Goal: Task Accomplishment & Management: Use online tool/utility

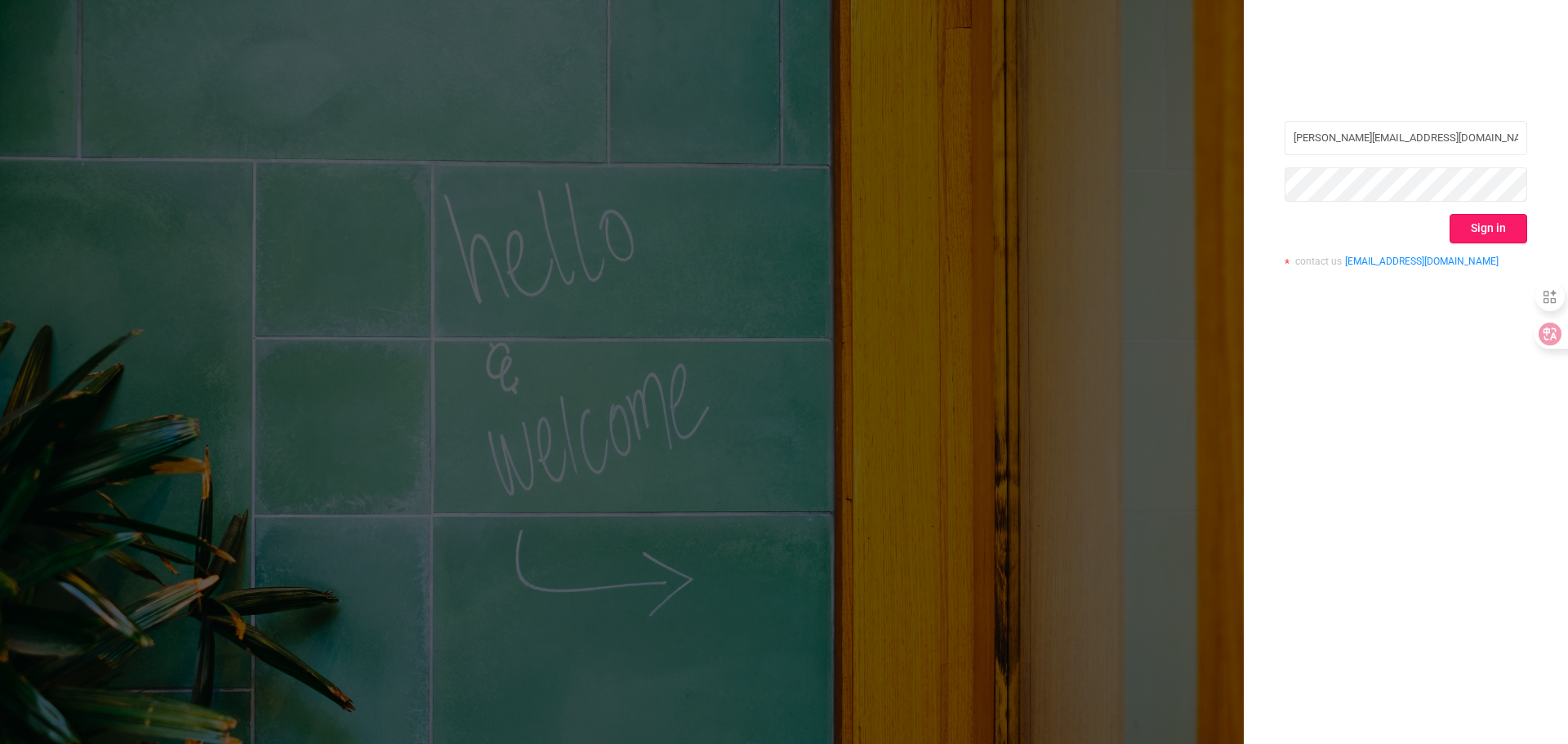
click at [1476, 227] on button "Sign in" at bounding box center [1488, 228] width 78 height 29
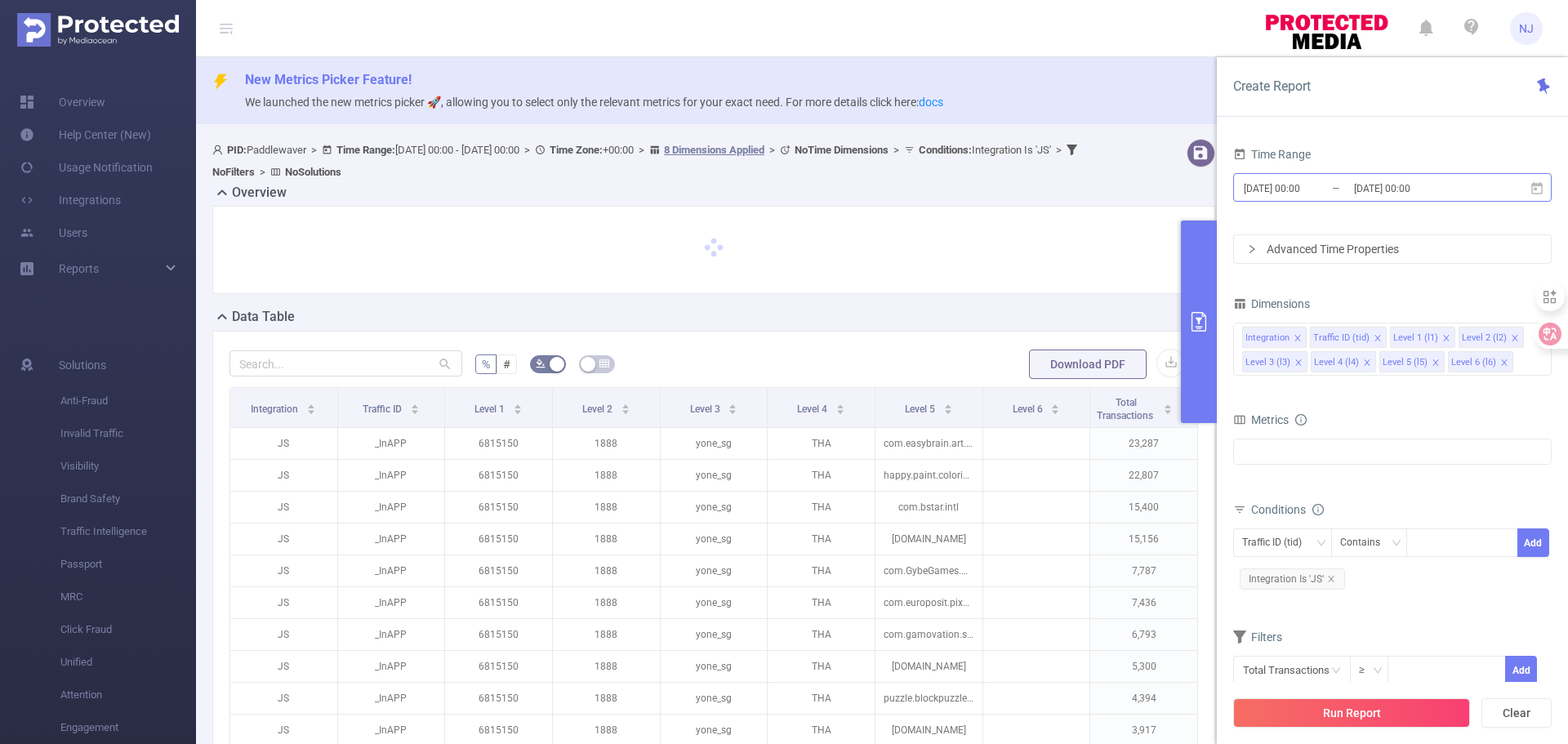
click at [1297, 193] on input "[DATE] 00:00" at bounding box center [1308, 187] width 133 height 22
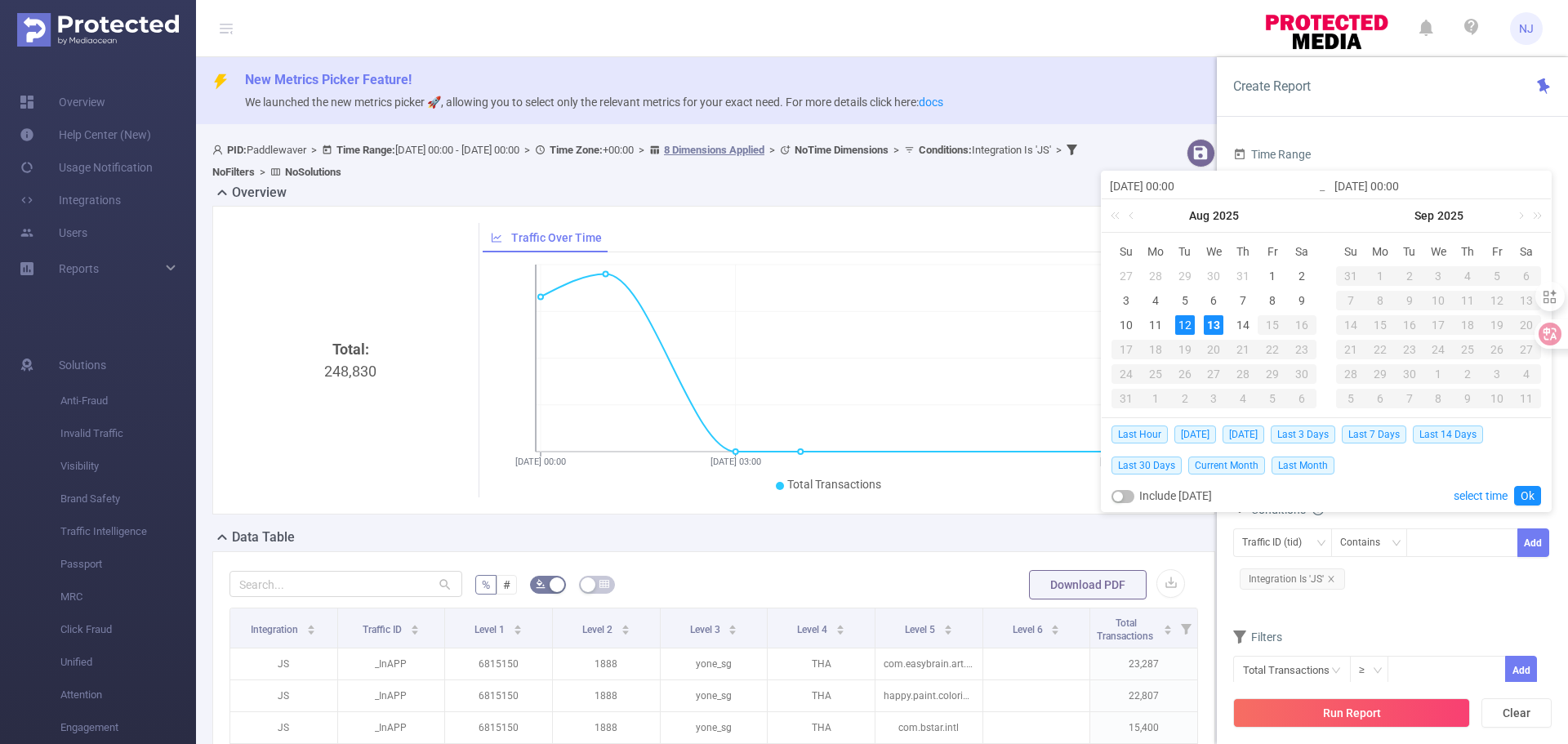
click at [1217, 321] on div "13" at bounding box center [1213, 325] width 20 height 20
type input "[DATE] 00:00"
click at [1472, 502] on link "select time" at bounding box center [1480, 495] width 54 height 31
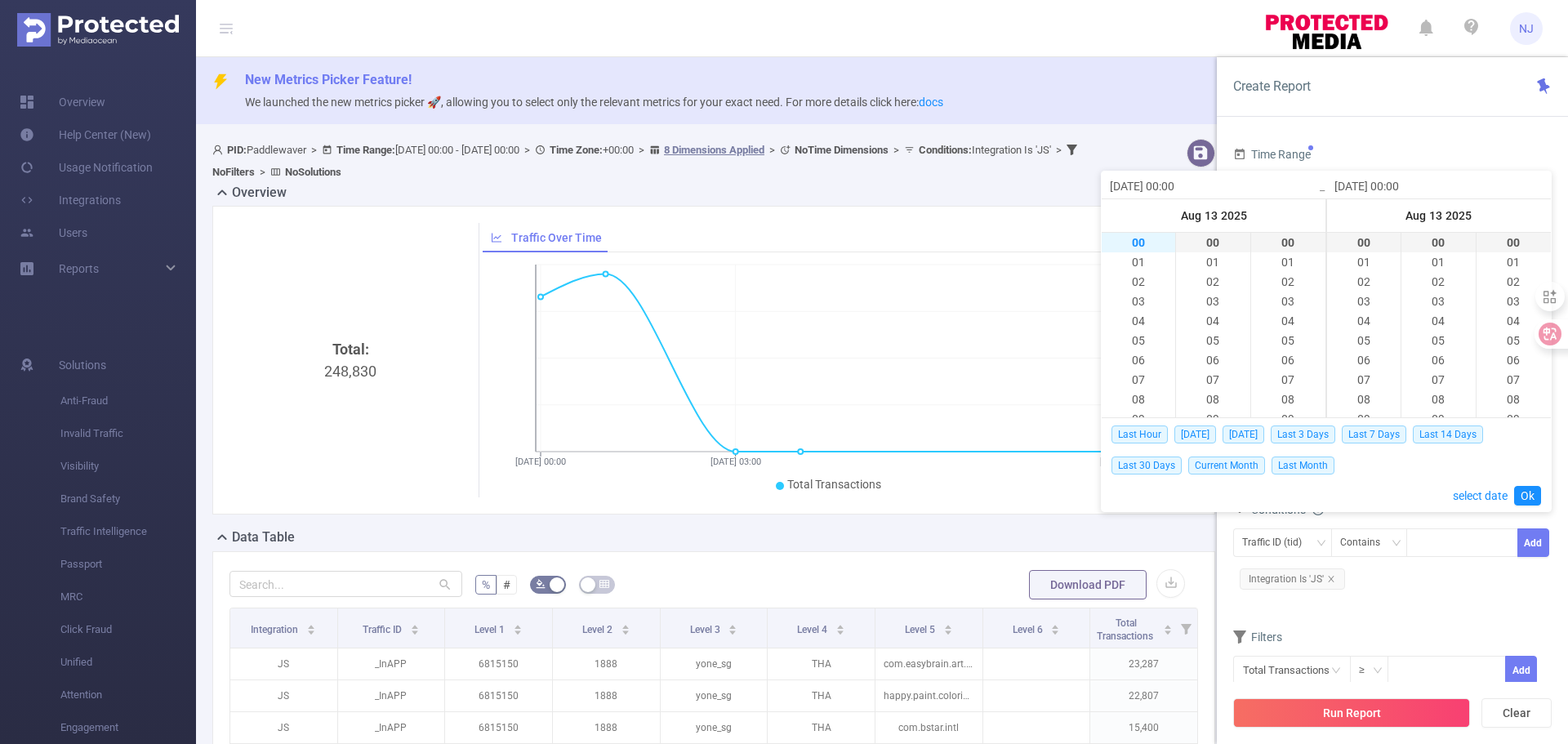
click at [1136, 240] on li "00" at bounding box center [1138, 242] width 74 height 20
click at [1528, 491] on link "Ok" at bounding box center [1527, 495] width 27 height 20
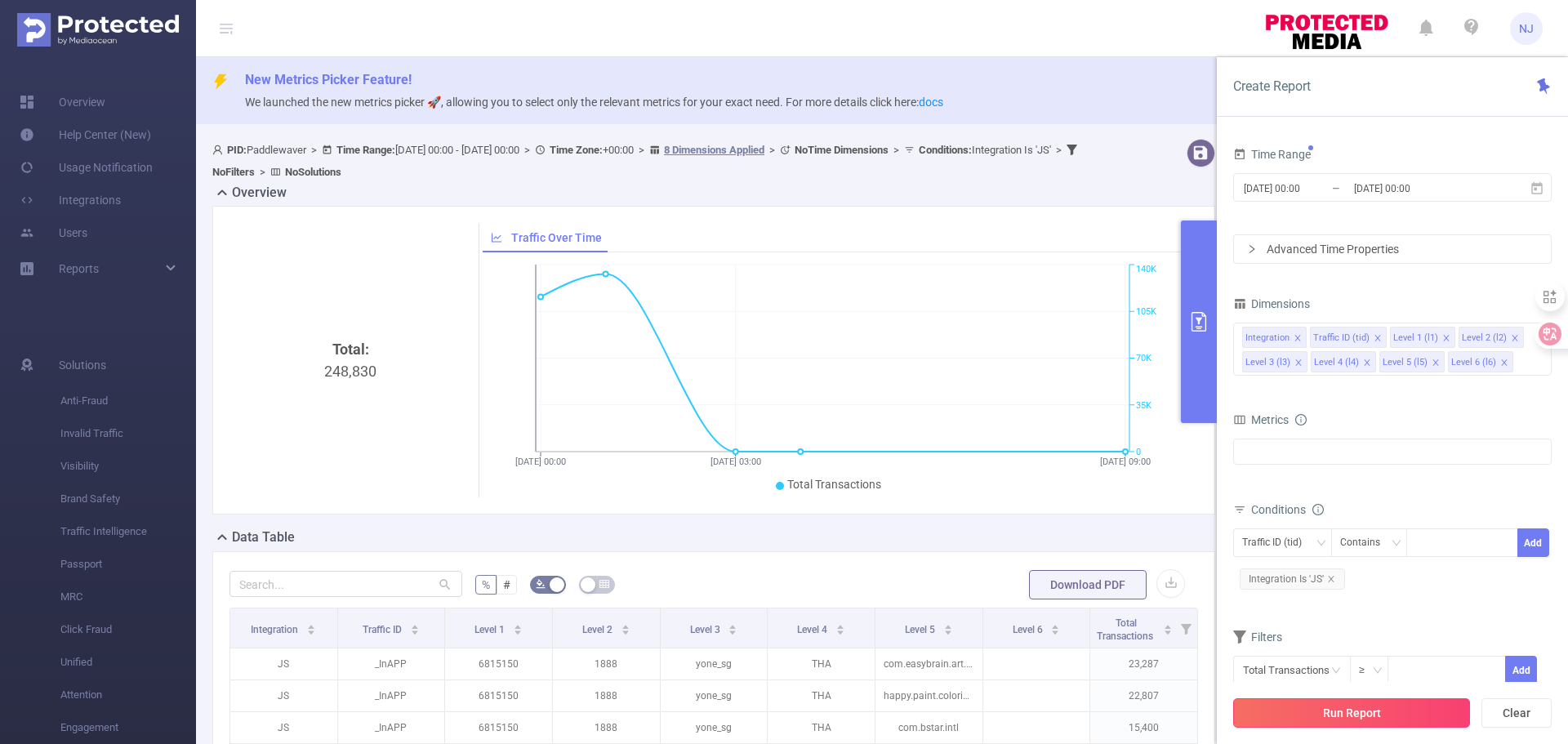
click at [1401, 715] on button "Run Report" at bounding box center [1351, 712] width 237 height 29
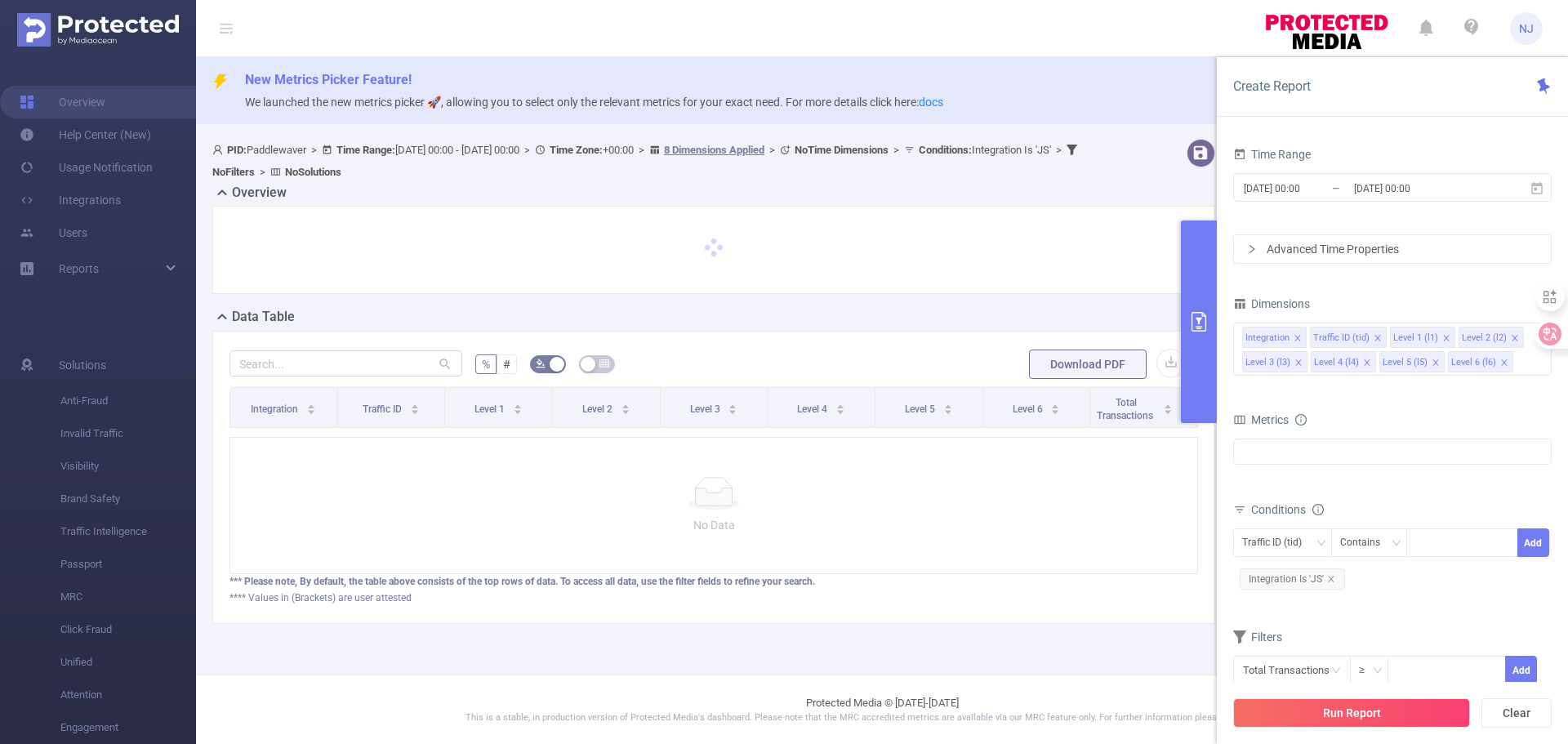
click at [1538, 382] on div "Create Report Time Range [DATE] 00:00 _ [DATE] 00:00 Advanced Time Properties D…" at bounding box center [1392, 399] width 351 height 686
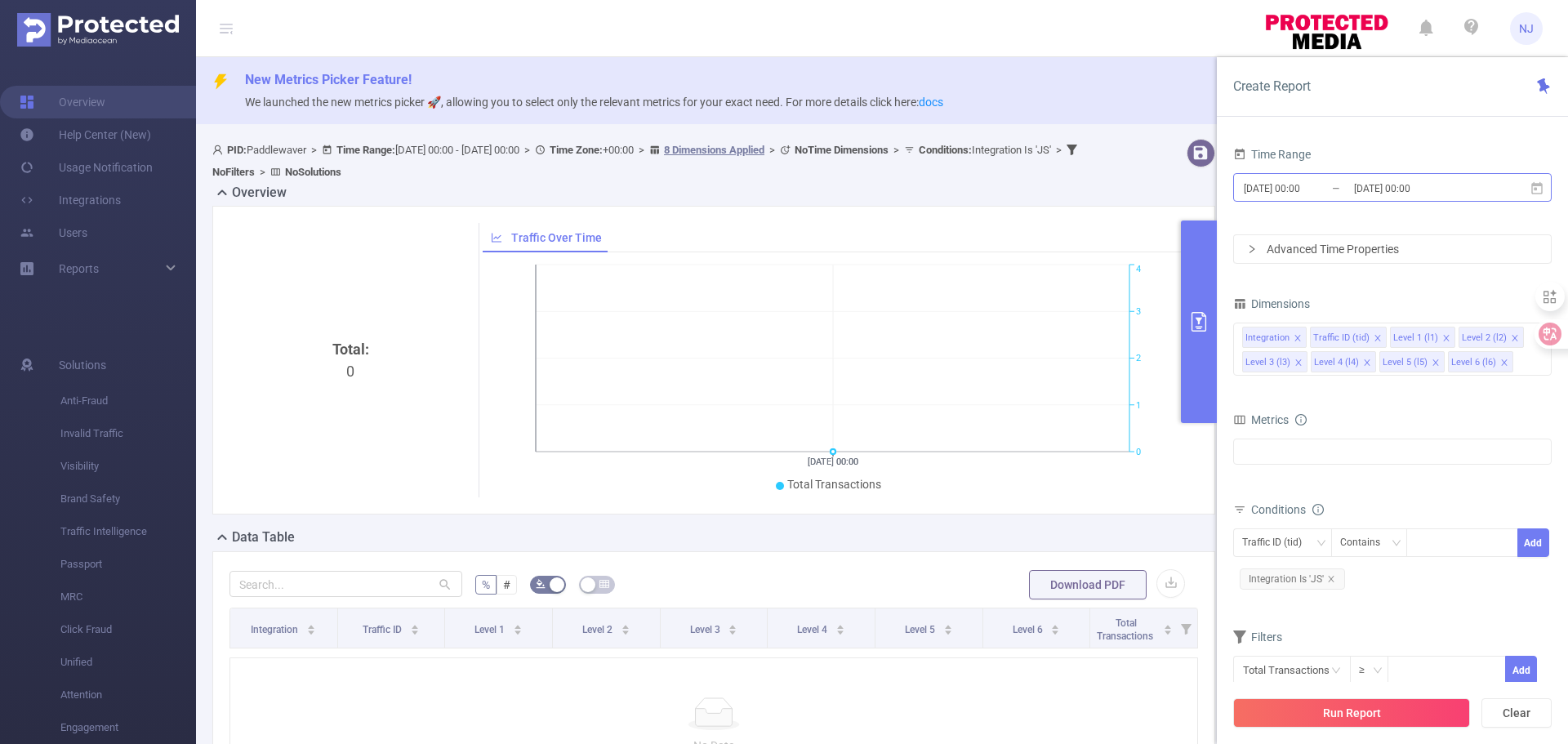
click at [1407, 191] on input "[DATE] 00:00" at bounding box center [1418, 187] width 133 height 22
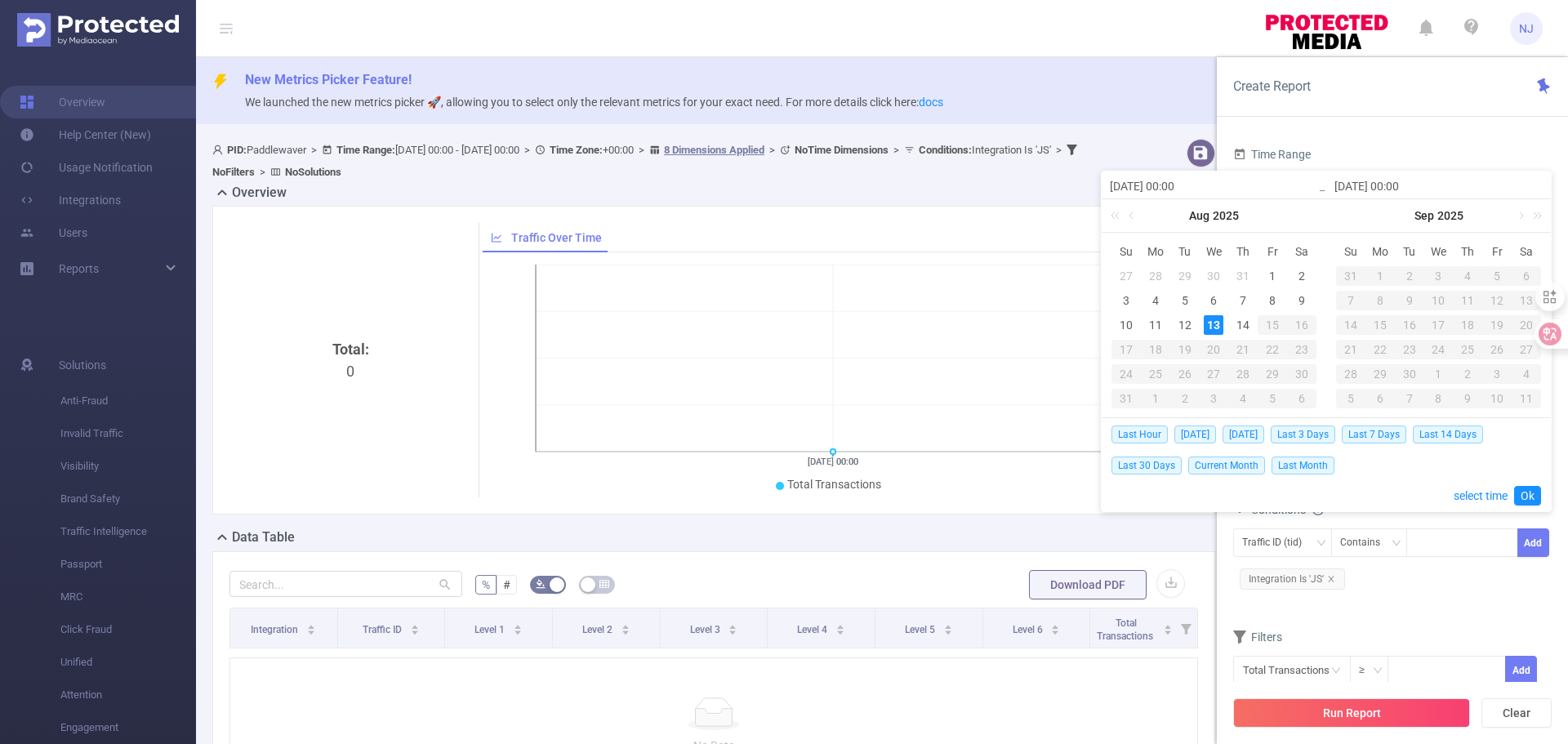
click at [1219, 321] on div "13" at bounding box center [1213, 325] width 20 height 20
click at [1213, 334] on div "13" at bounding box center [1213, 325] width 20 height 20
click at [1491, 491] on link "select time" at bounding box center [1480, 495] width 54 height 31
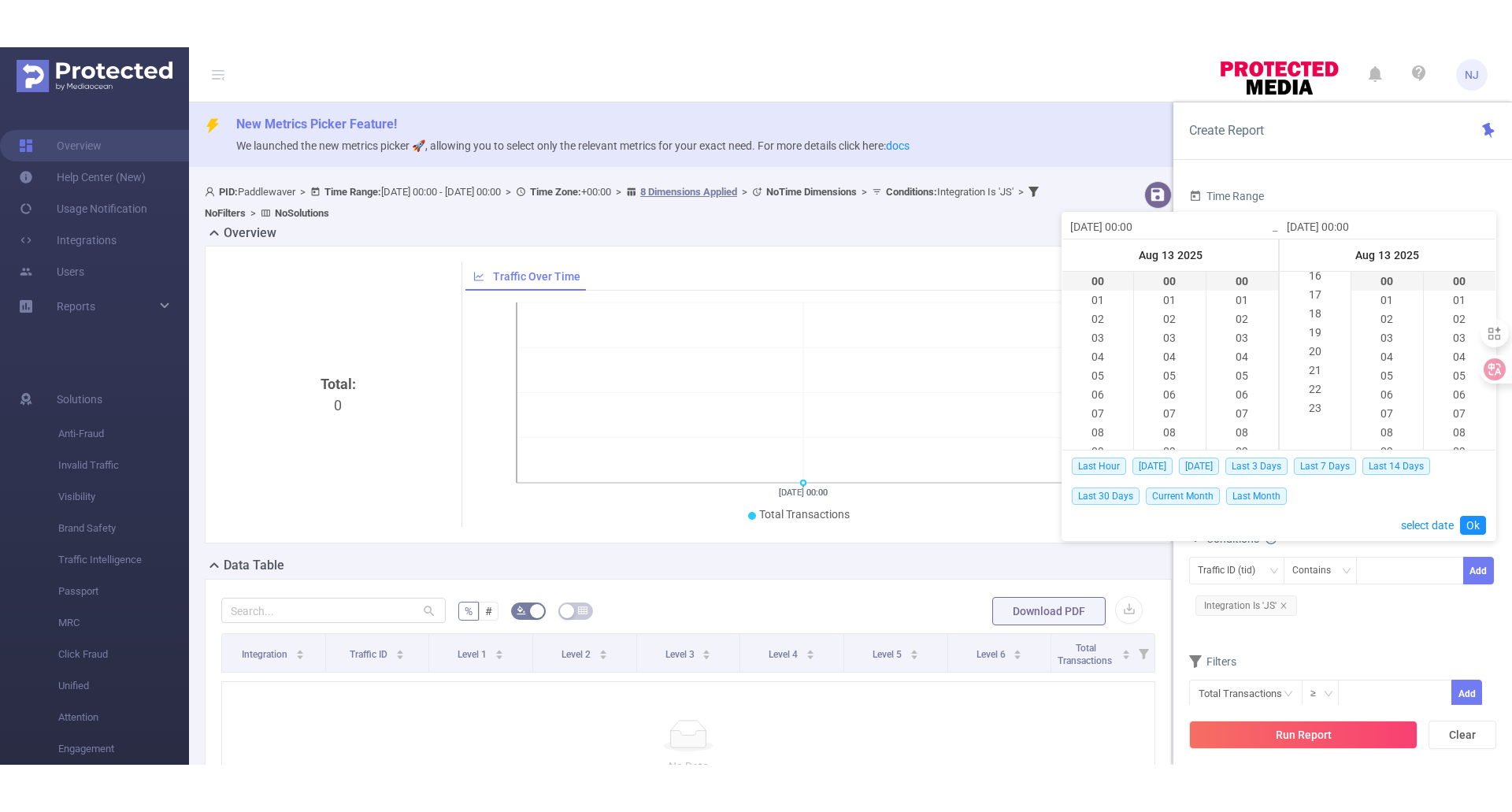
scroll to position [435, 0]
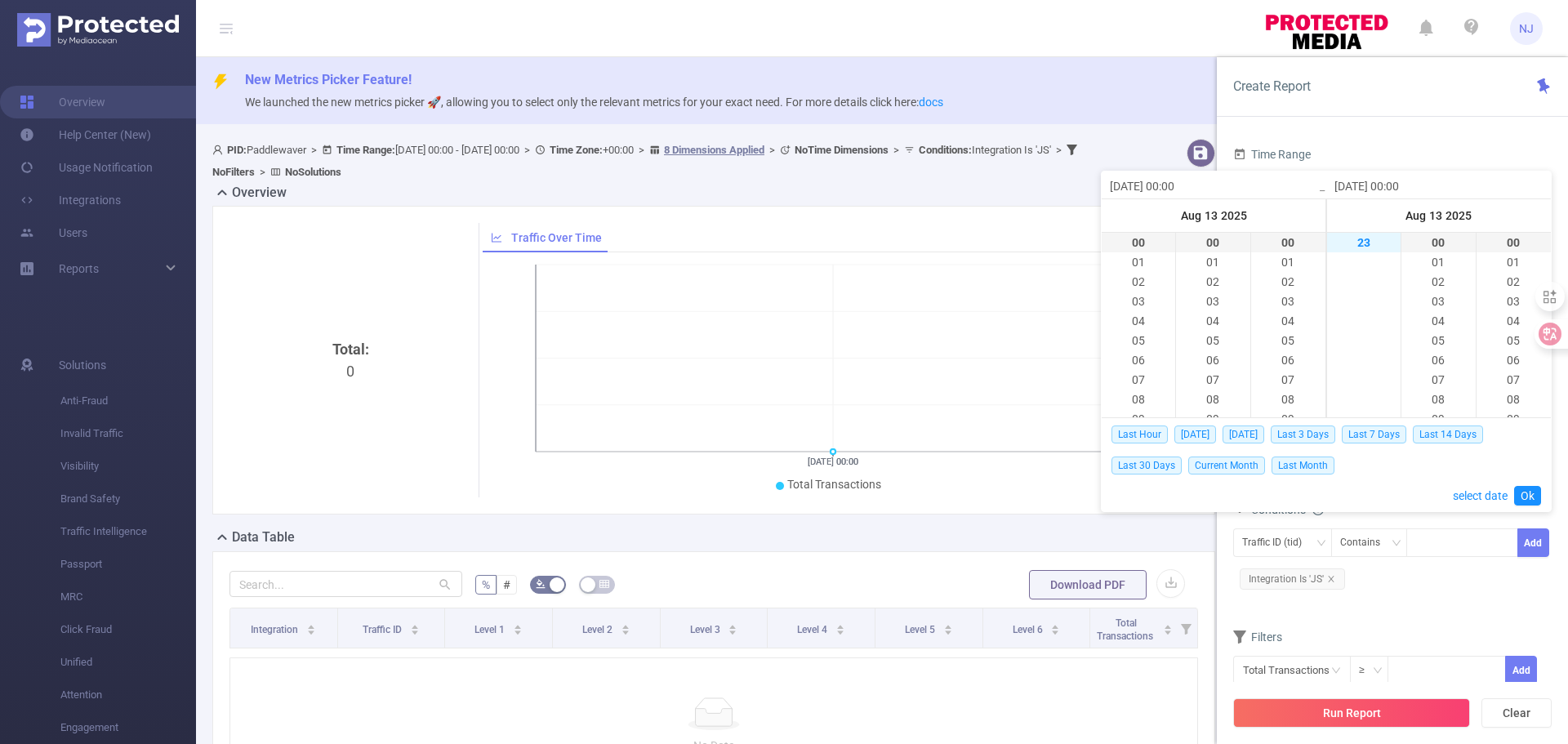
click at [1370, 247] on li "23" at bounding box center [1363, 242] width 74 height 20
type input "[DATE] 23:00"
click at [1530, 497] on link "Ok" at bounding box center [1527, 495] width 27 height 20
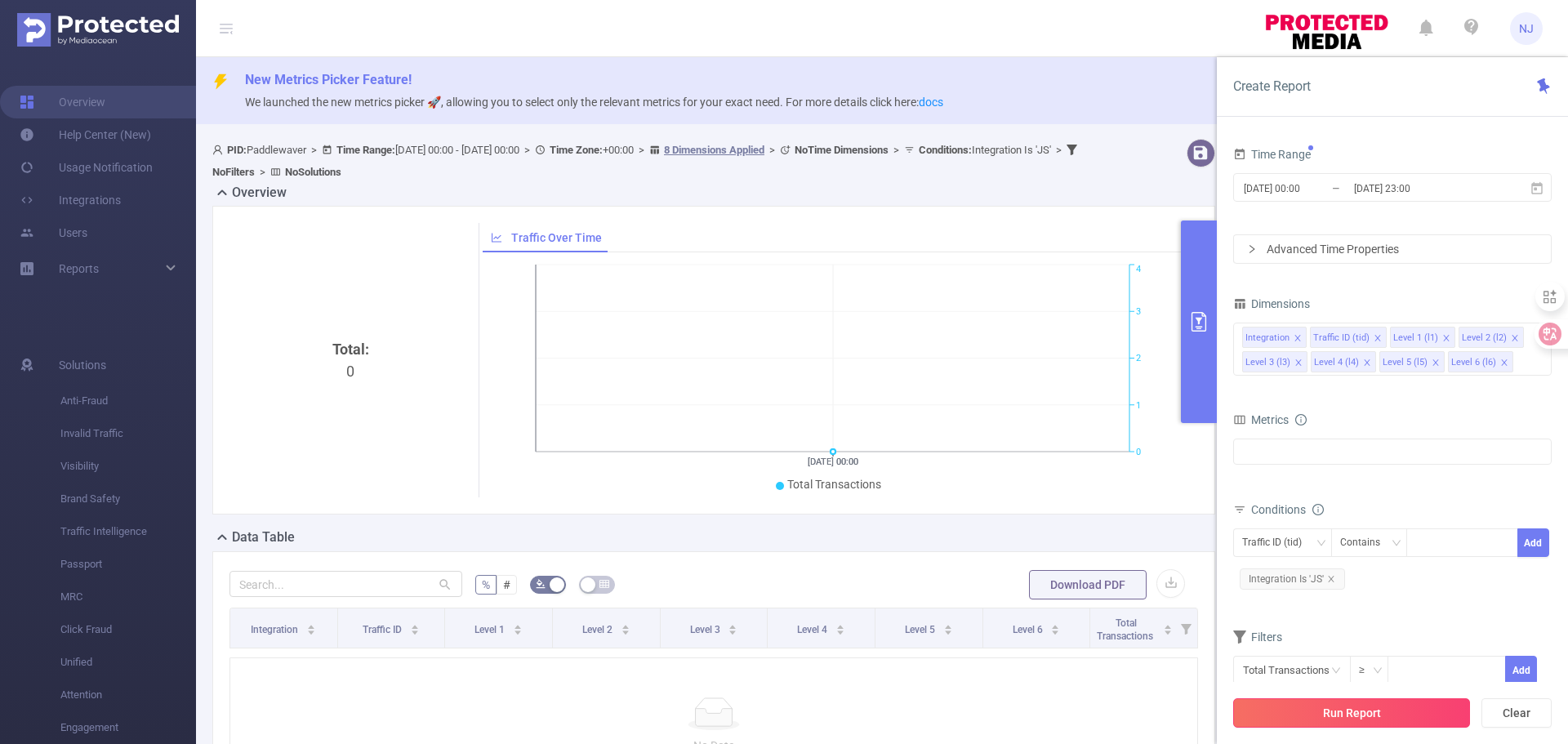
click at [1385, 708] on button "Run Report" at bounding box center [1351, 712] width 237 height 29
click at [1339, 706] on button "Run Report" at bounding box center [1351, 712] width 237 height 29
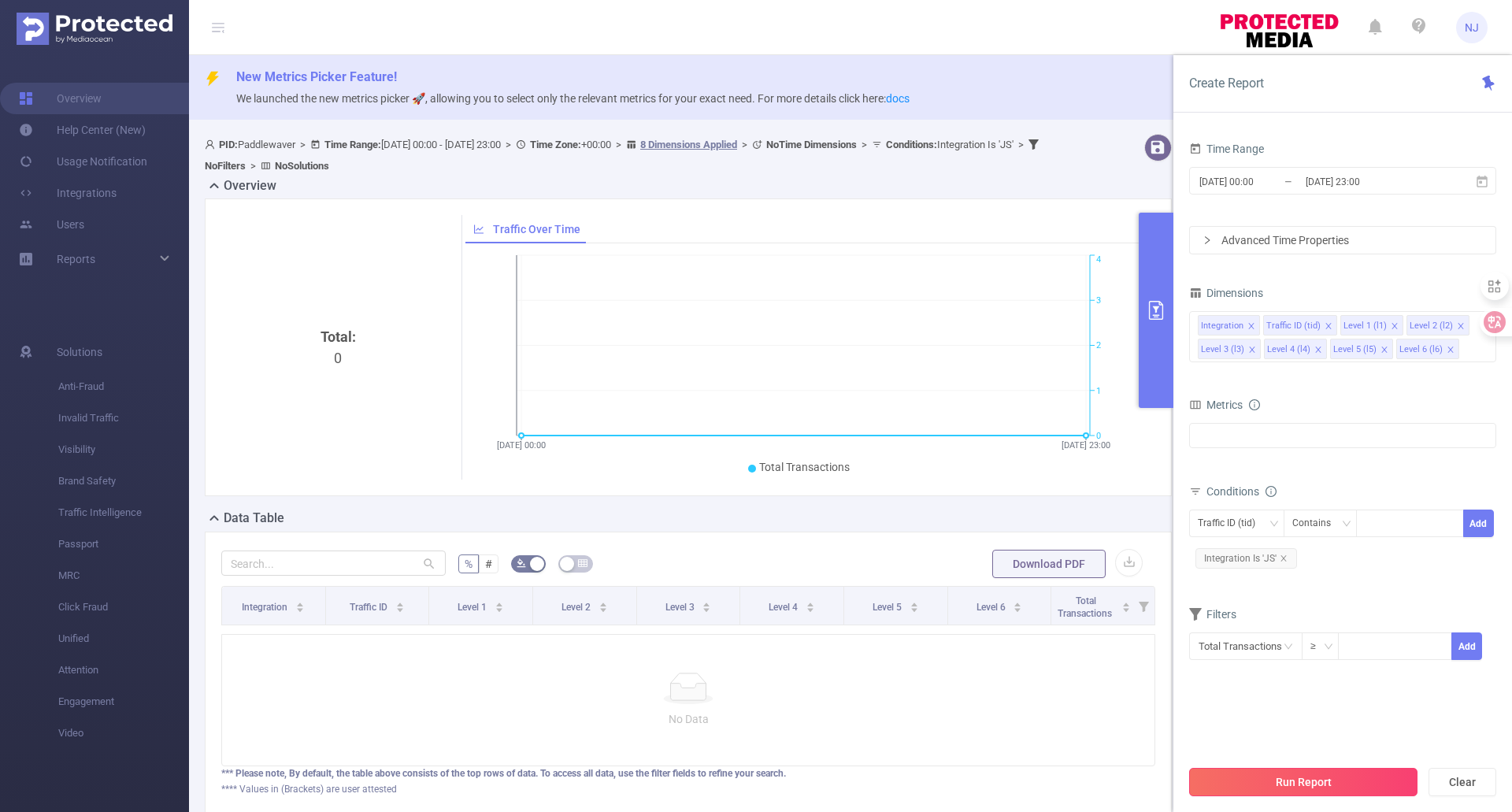
click at [1304, 717] on button "Run Report" at bounding box center [1303, 782] width 228 height 28
click at [266, 360] on div "Total: 0" at bounding box center [338, 459] width 221 height 265
click at [1355, 717] on button "Run Report" at bounding box center [1303, 782] width 228 height 28
click at [1304, 717] on button "Run Report" at bounding box center [1303, 782] width 228 height 28
click at [1295, 717] on button "Run Report" at bounding box center [1303, 782] width 228 height 28
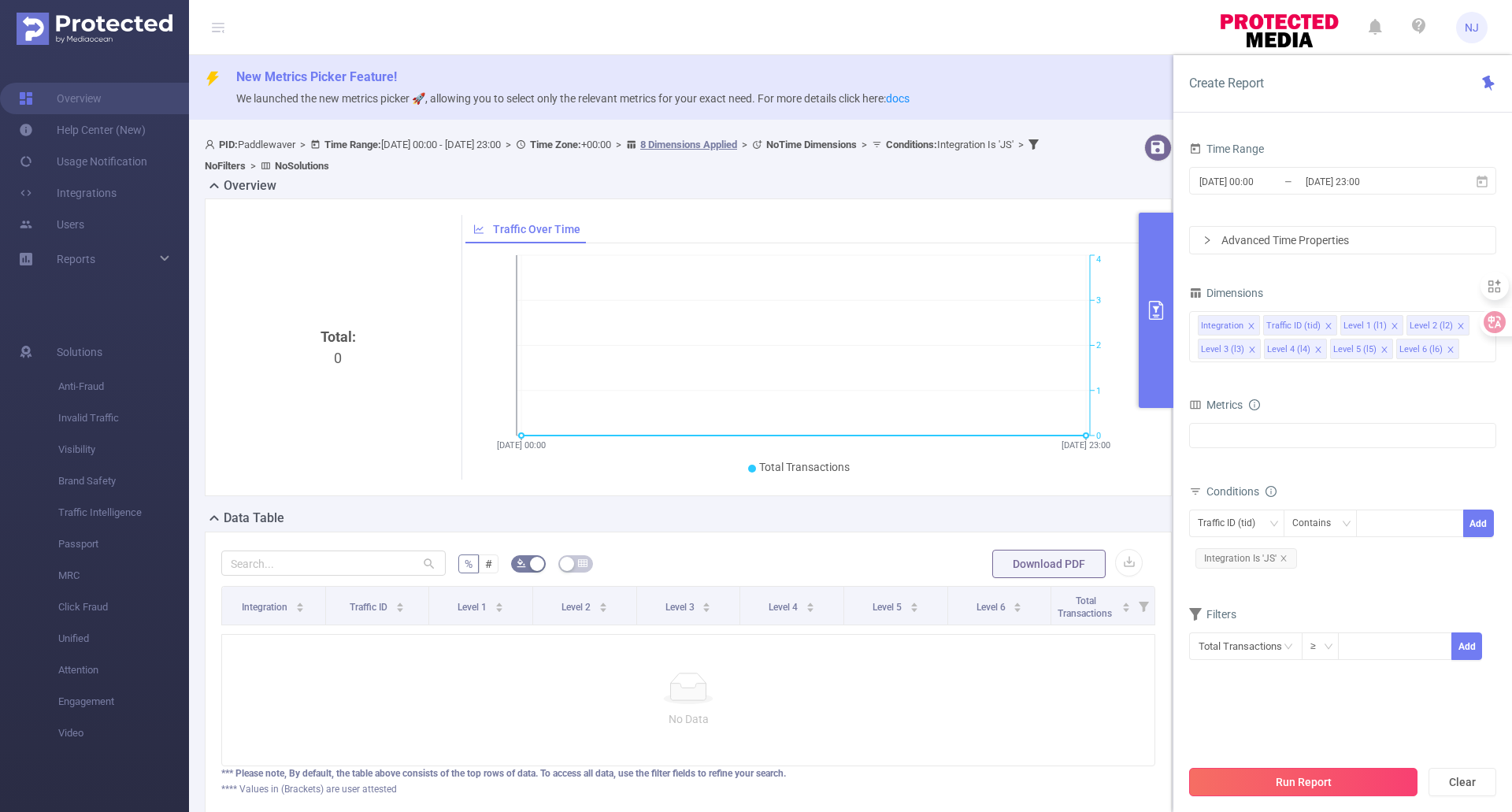
click at [1321, 717] on button "Run Report" at bounding box center [1303, 782] width 228 height 28
click at [1282, 557] on icon "icon: close" at bounding box center [1283, 558] width 8 height 8
click at [1330, 717] on button "Run Report" at bounding box center [1303, 782] width 228 height 28
click at [1241, 525] on div "Traffic ID (tid)" at bounding box center [1231, 523] width 68 height 26
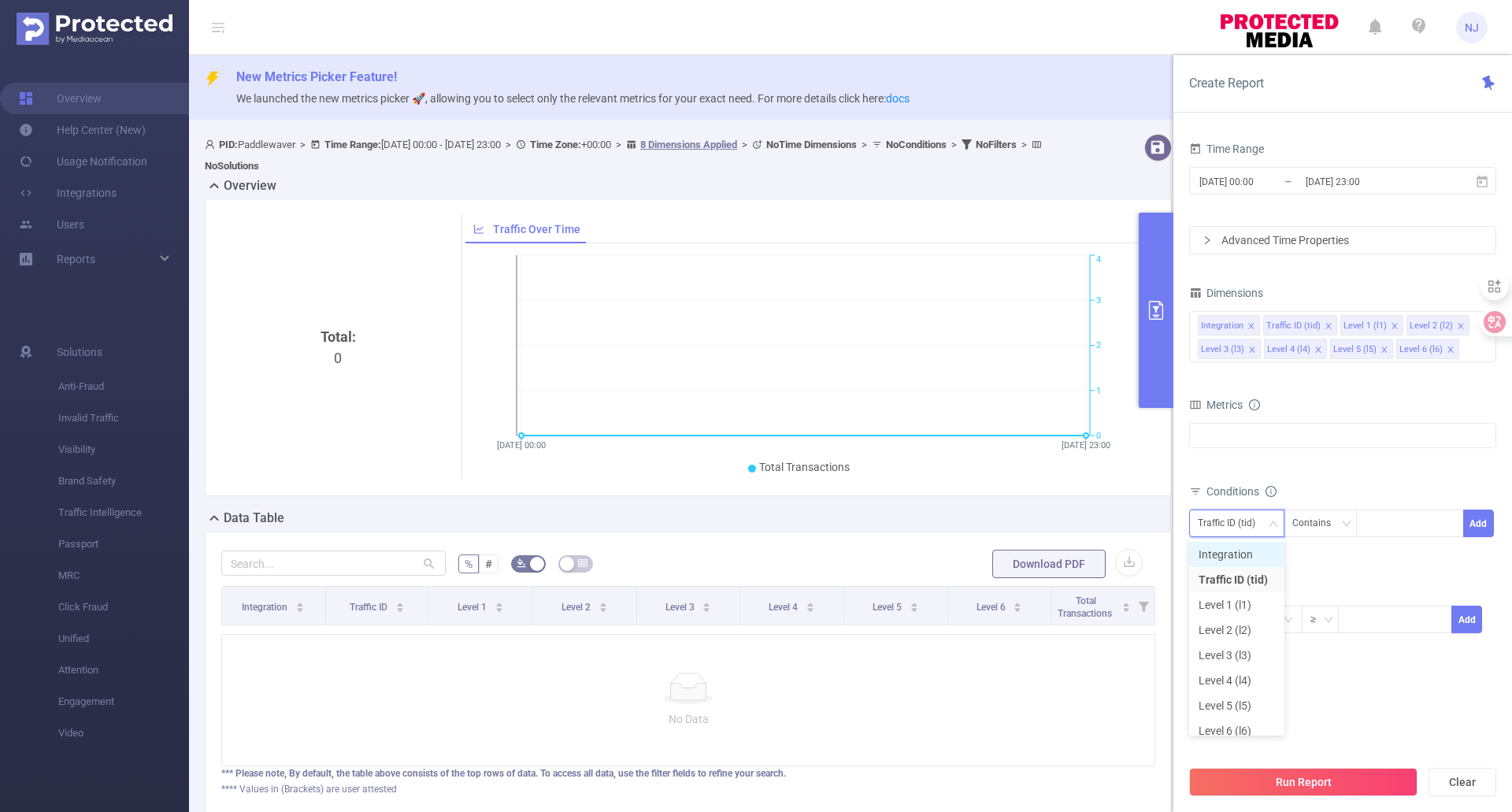
click at [1254, 546] on li "Integration" at bounding box center [1236, 554] width 95 height 26
click at [1241, 242] on div "Advanced Time Properties" at bounding box center [1342, 239] width 306 height 26
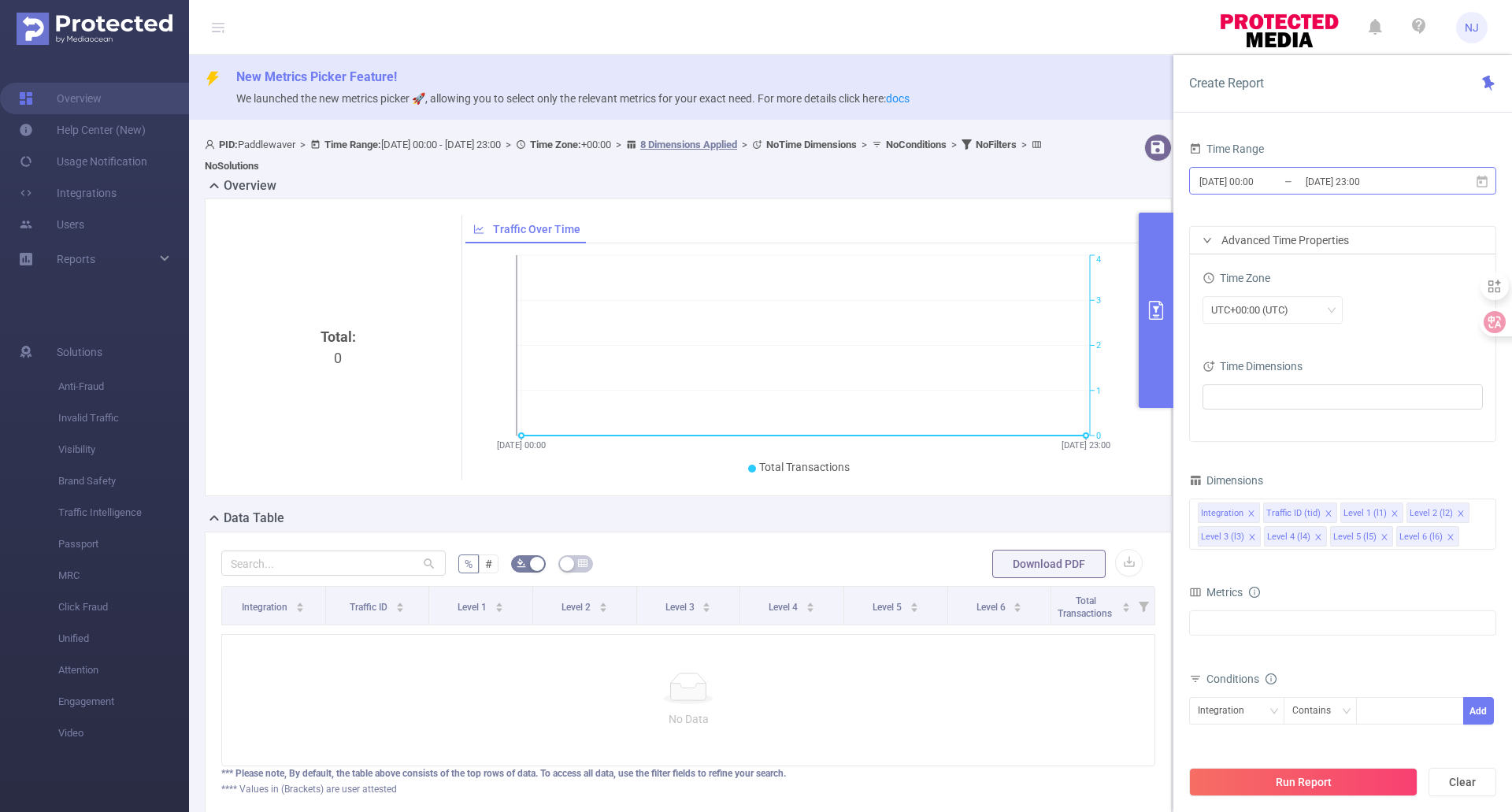
click at [1266, 185] on input "[DATE] 00:00" at bounding box center [1261, 181] width 128 height 21
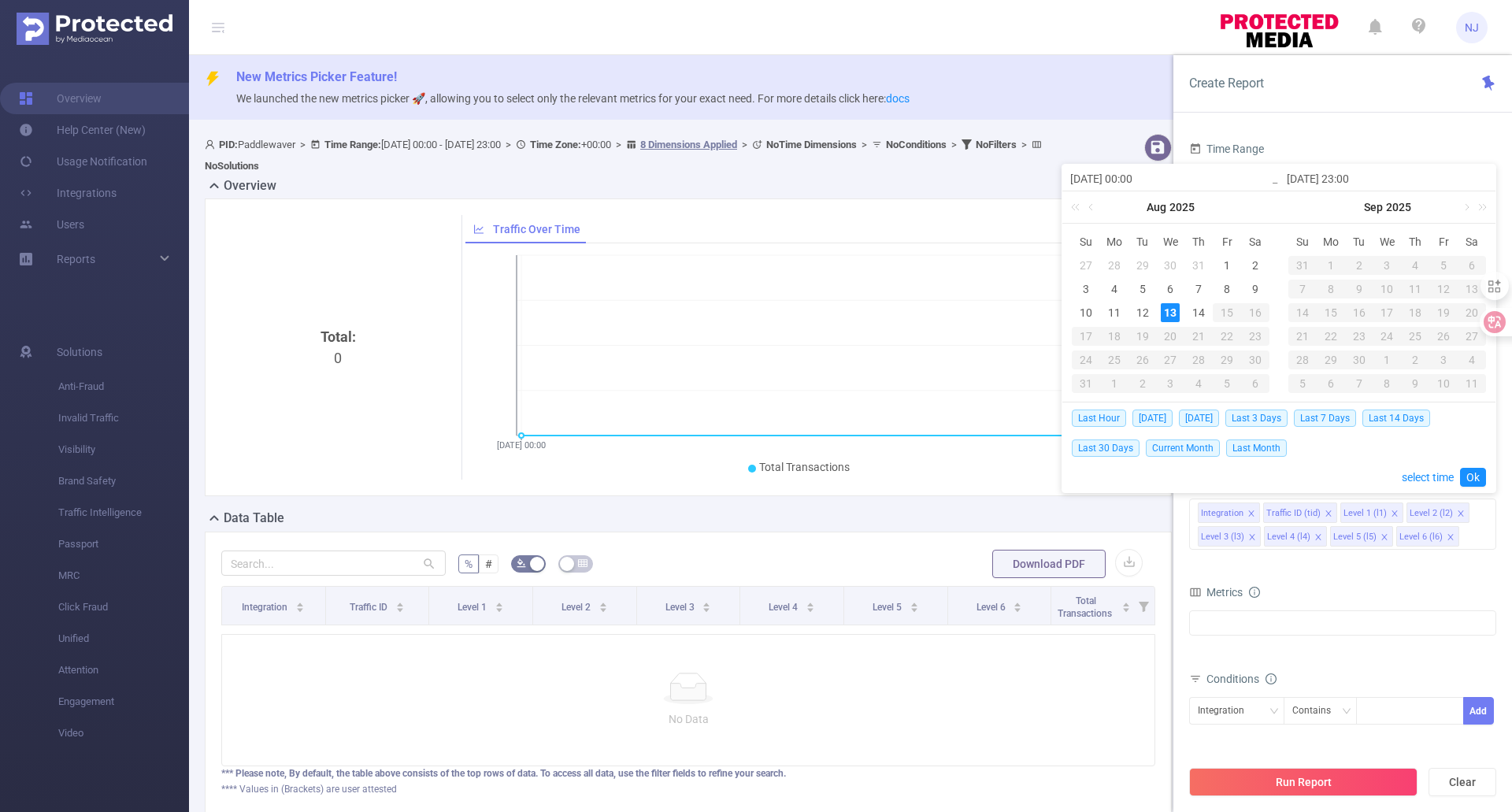
click at [1167, 310] on div "13" at bounding box center [1170, 312] width 19 height 19
click at [1203, 311] on div "14" at bounding box center [1198, 312] width 19 height 19
type input "[DATE] 01:00"
click at [1148, 307] on div "12" at bounding box center [1142, 312] width 19 height 19
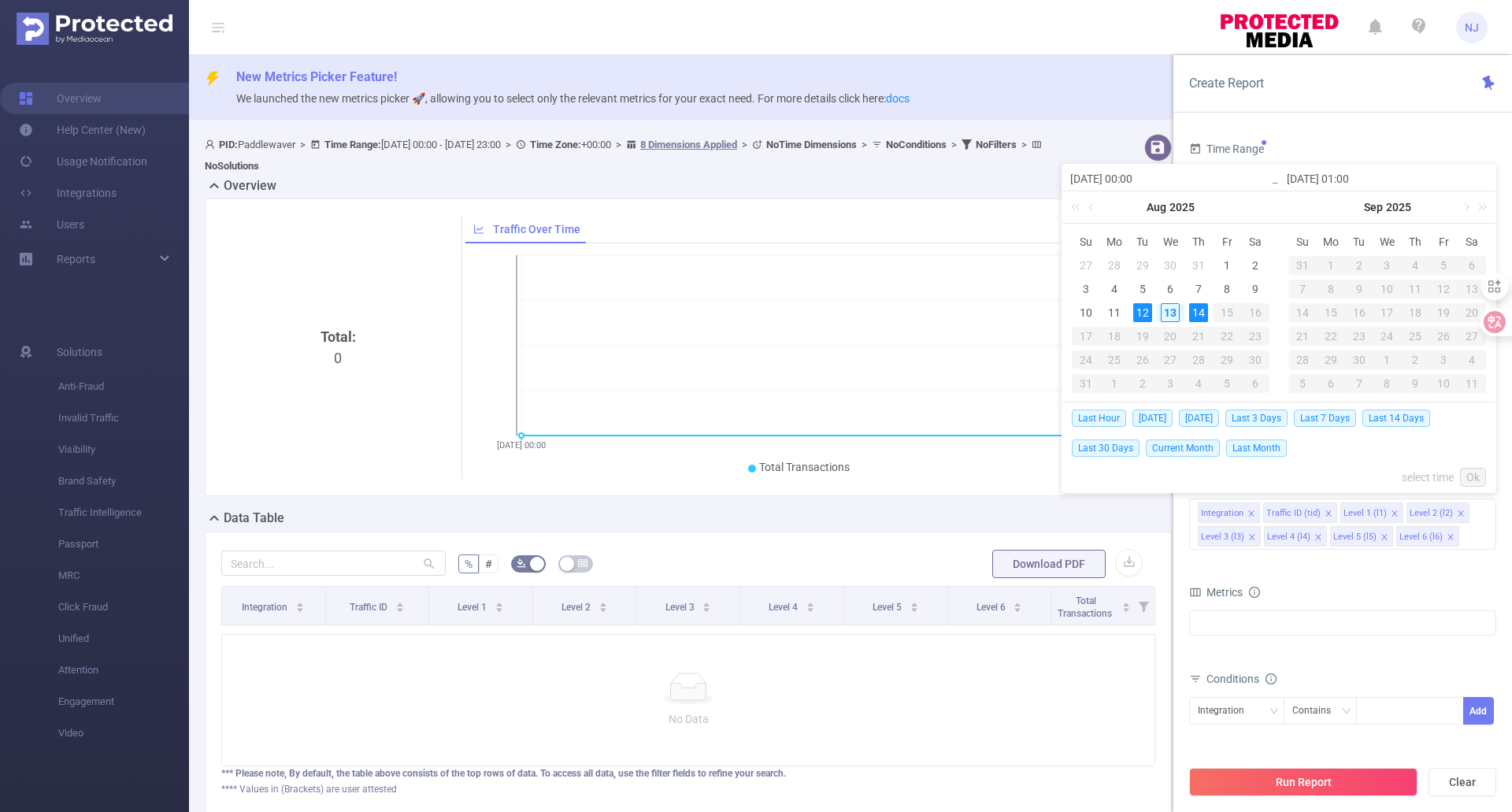
click at [1193, 306] on div "14" at bounding box center [1198, 312] width 19 height 19
type input "[DATE] 00:00"
type input "[DATE] 01:00"
type input "[DATE] 00:00"
type input "[DATE] 01:00"
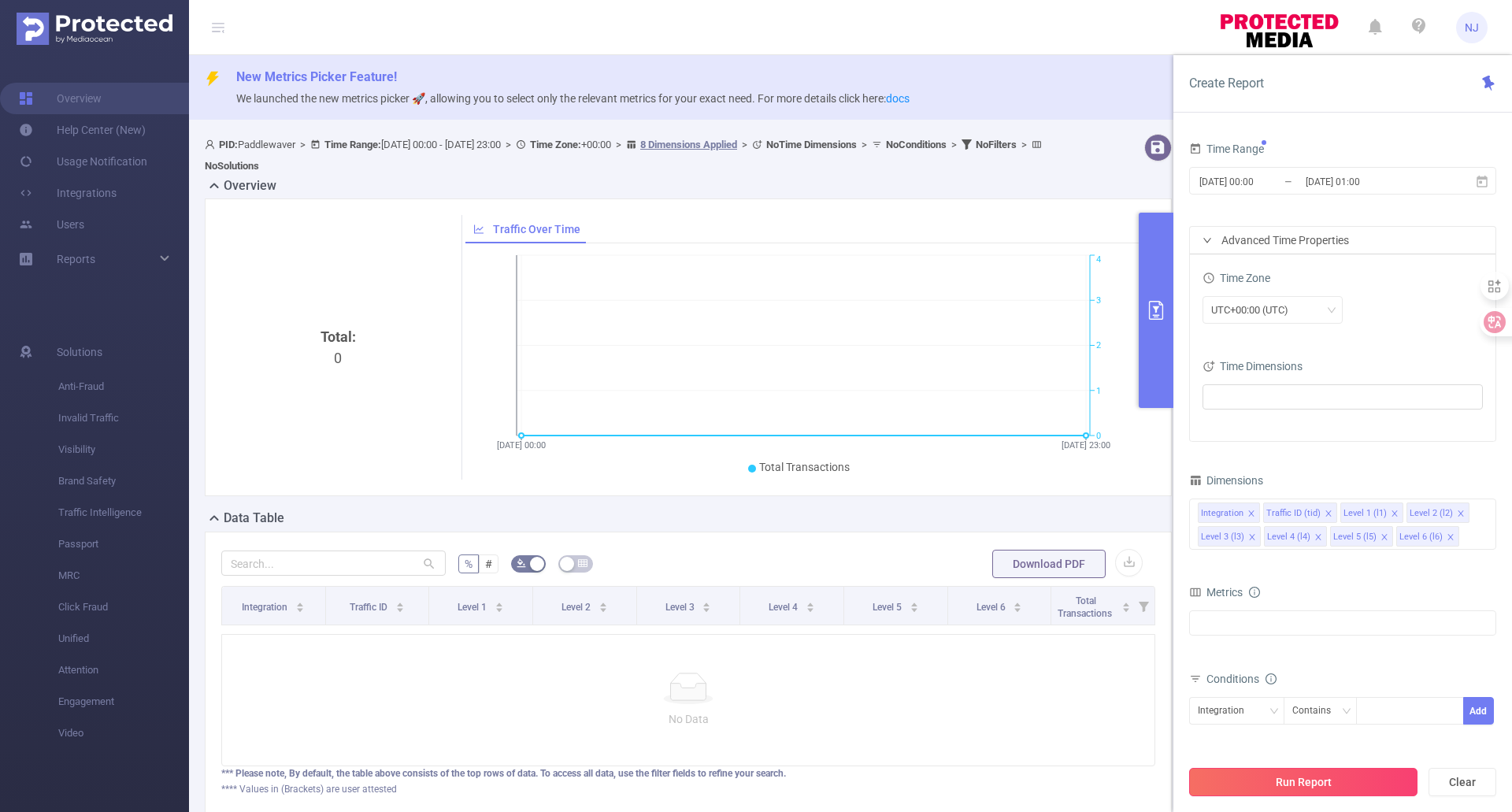
click at [1302, 717] on button "Run Report" at bounding box center [1303, 782] width 228 height 28
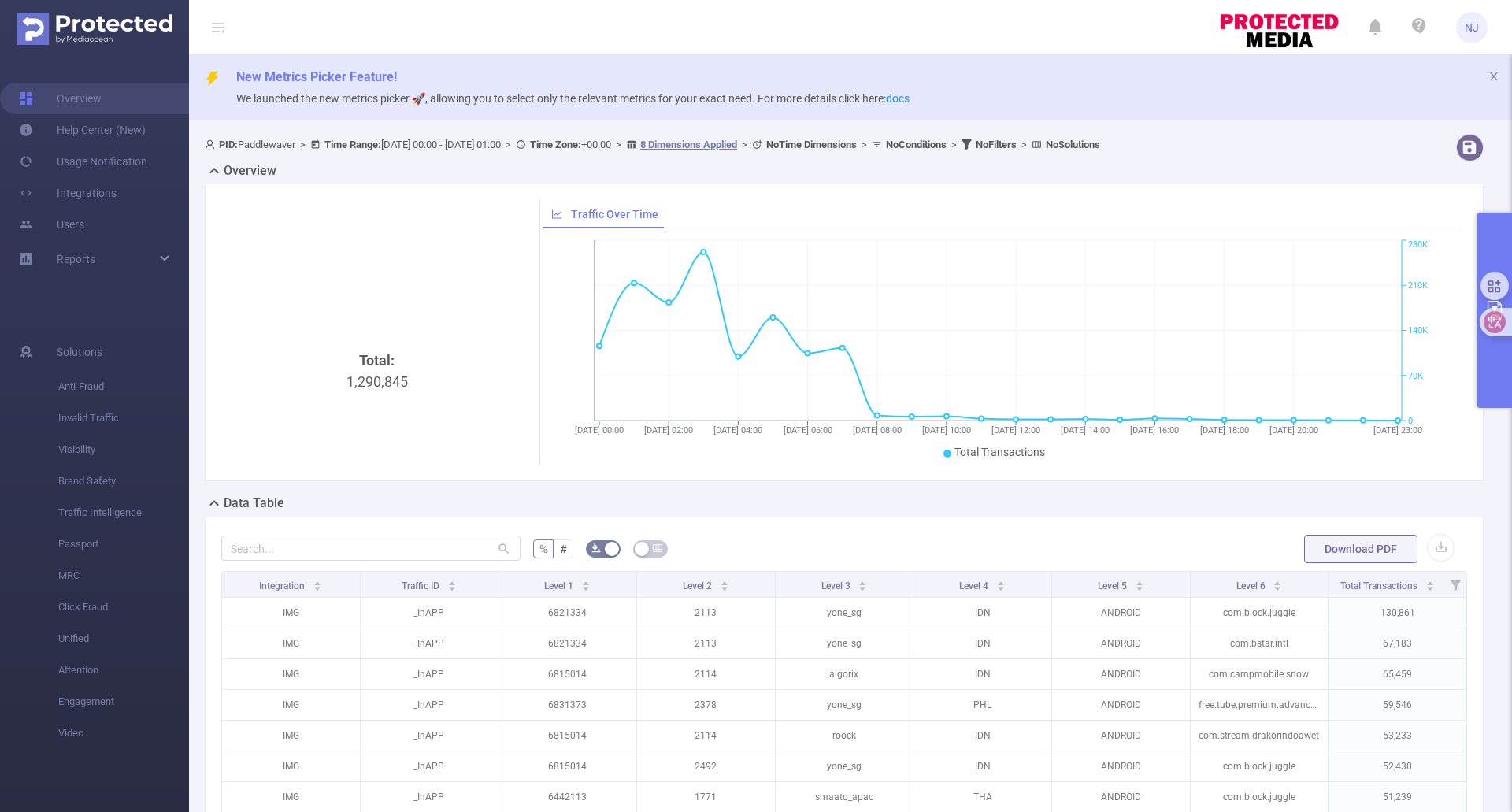
click at [1495, 361] on button "primary" at bounding box center [1495, 311] width 35 height 195
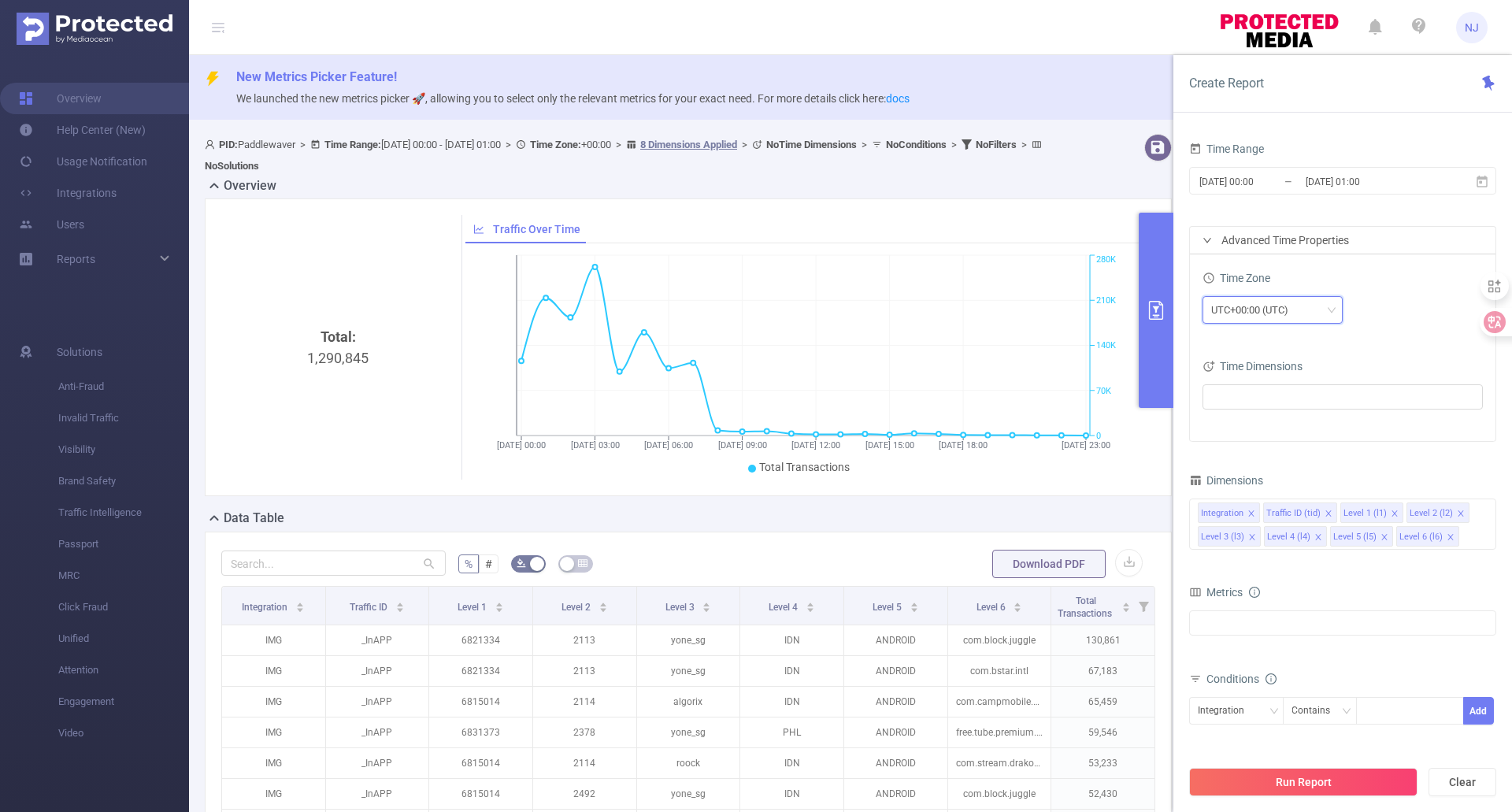
click at [1278, 301] on div "UTC+00:00 (UTC)" at bounding box center [1255, 310] width 89 height 26
click at [1280, 311] on div "UTC+00:00 (UTC)" at bounding box center [1255, 310] width 89 height 26
click at [1265, 182] on input "[DATE] 00:00" at bounding box center [1261, 181] width 128 height 21
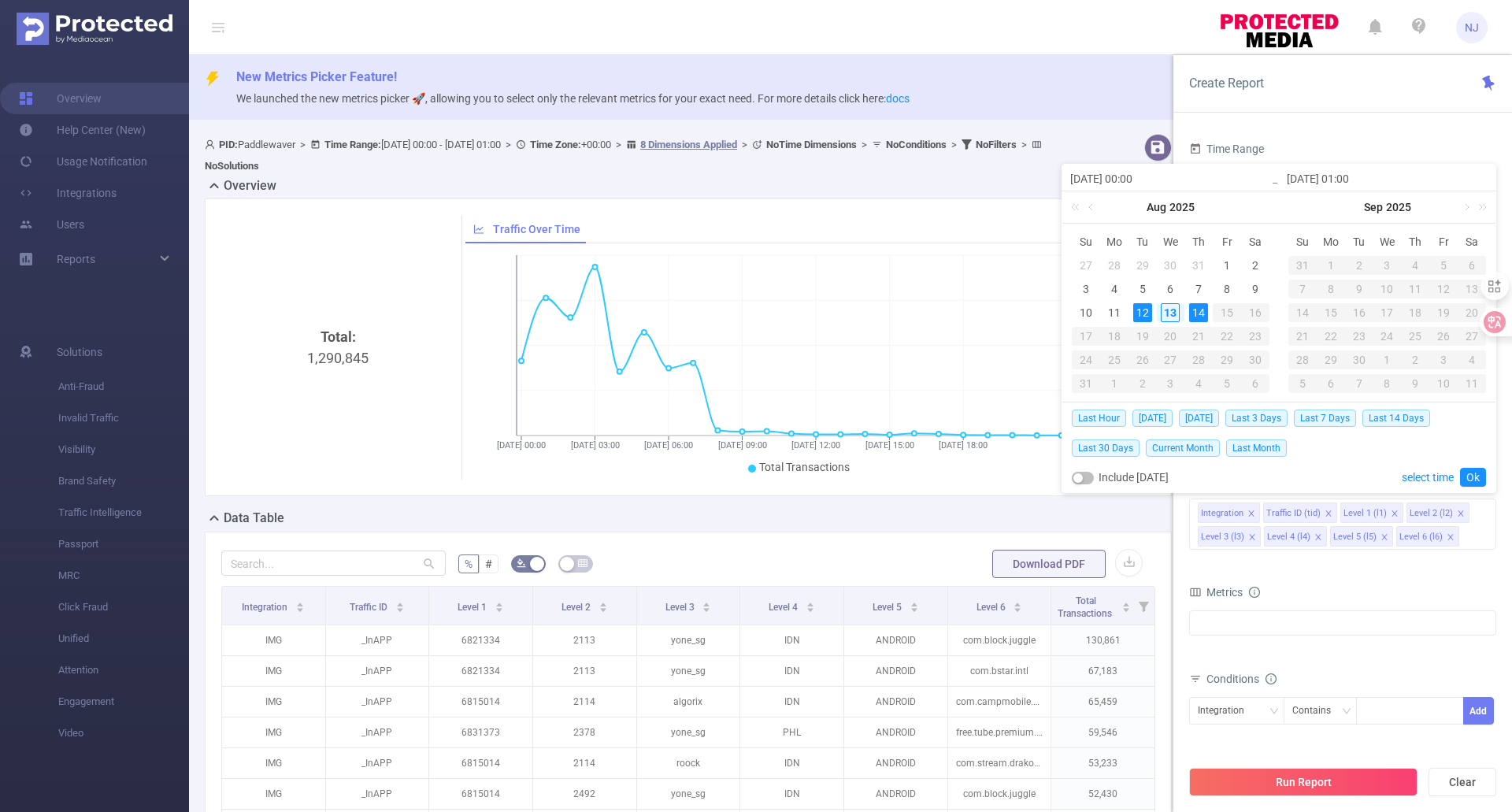
click at [1169, 312] on div "13" at bounding box center [1170, 312] width 19 height 19
click at [1201, 314] on div "14" at bounding box center [1198, 312] width 19 height 19
type input "[DATE] 00:00"
click at [1472, 478] on link "Ok" at bounding box center [1473, 477] width 26 height 19
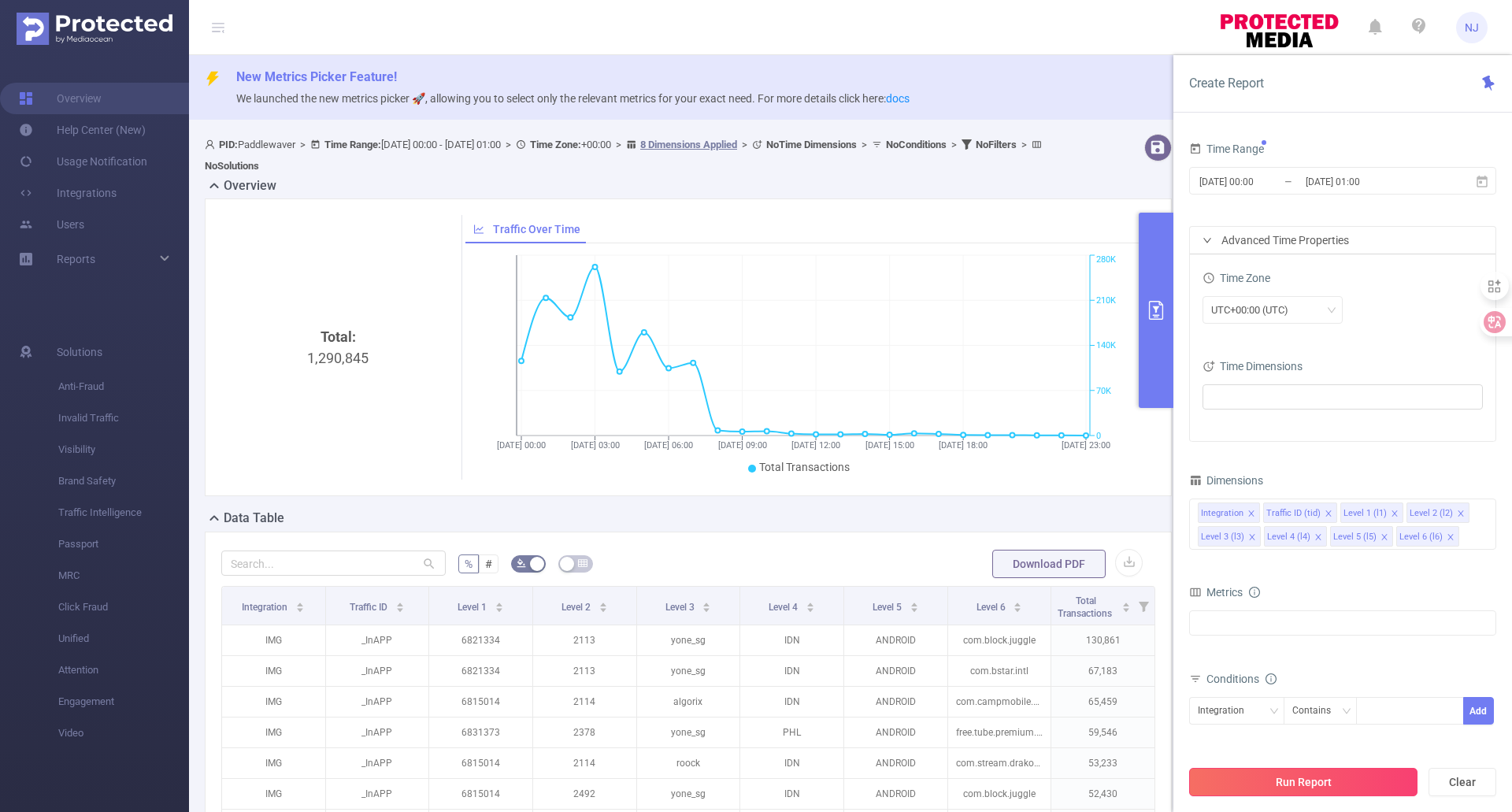
click at [1310, 717] on button "Run Report" at bounding box center [1303, 782] width 228 height 28
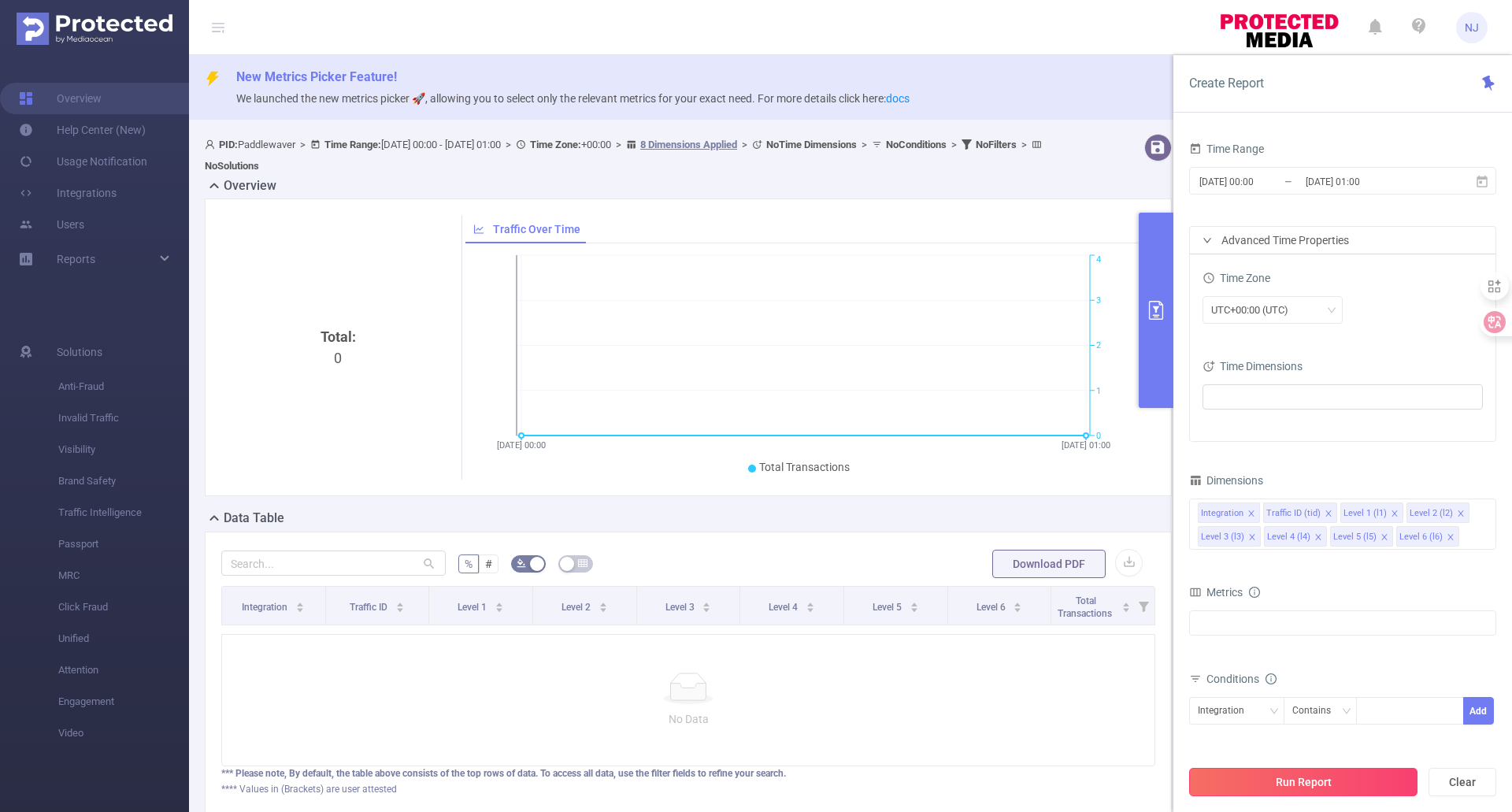
click at [1336, 717] on button "Run Report" at bounding box center [1303, 782] width 228 height 28
click at [1386, 707] on div at bounding box center [1409, 711] width 90 height 26
click at [1331, 706] on div "Contains" at bounding box center [1317, 711] width 49 height 26
click at [1332, 620] on li "Is" at bounding box center [1335, 627] width 105 height 26
click at [1382, 712] on div at bounding box center [1409, 711] width 90 height 26
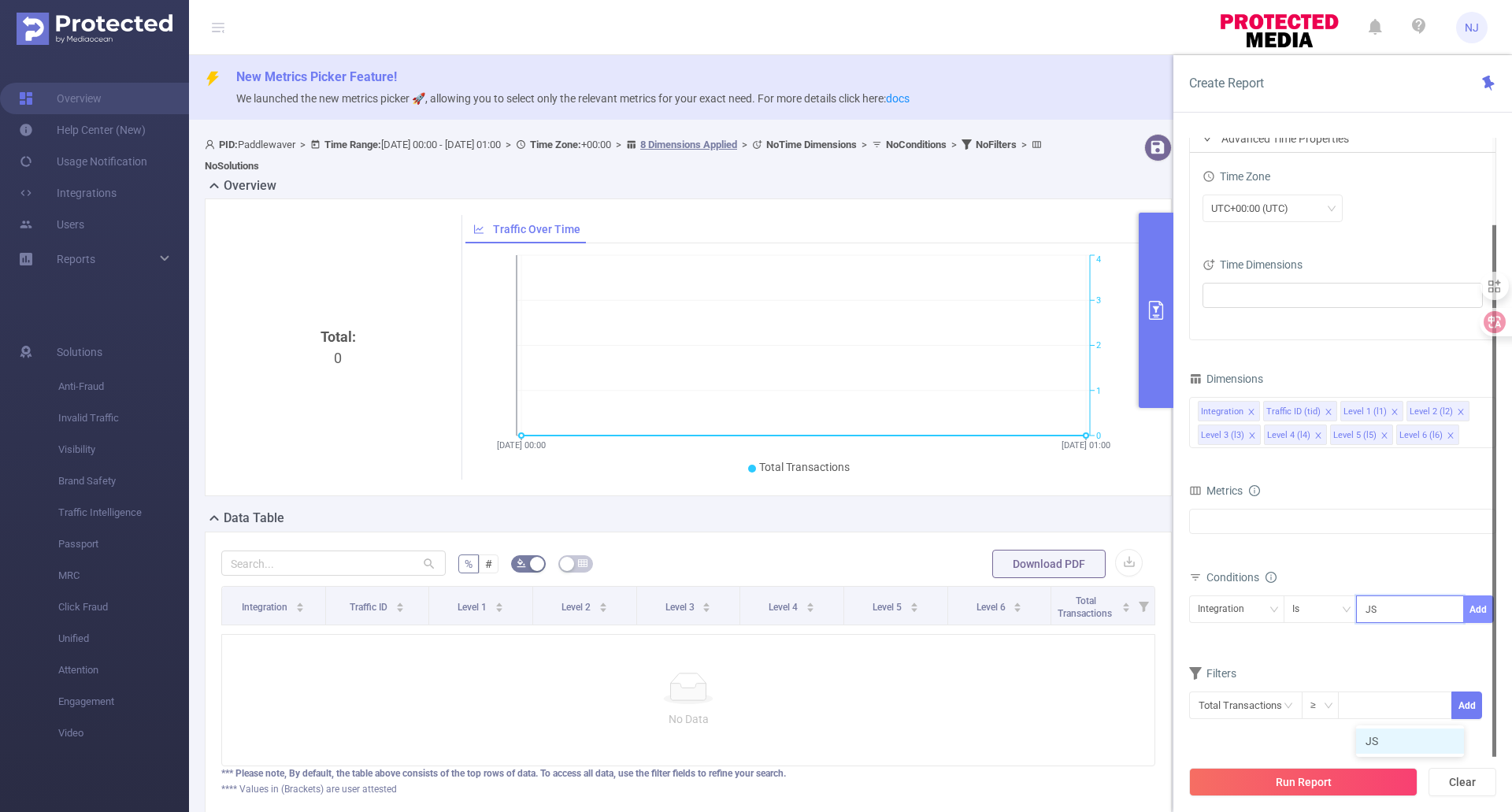
type input "JS"
drag, startPoint x: 1483, startPoint y: 609, endPoint x: 1460, endPoint y: 634, distance: 34.0
click at [1483, 609] on button "Add" at bounding box center [1478, 609] width 31 height 27
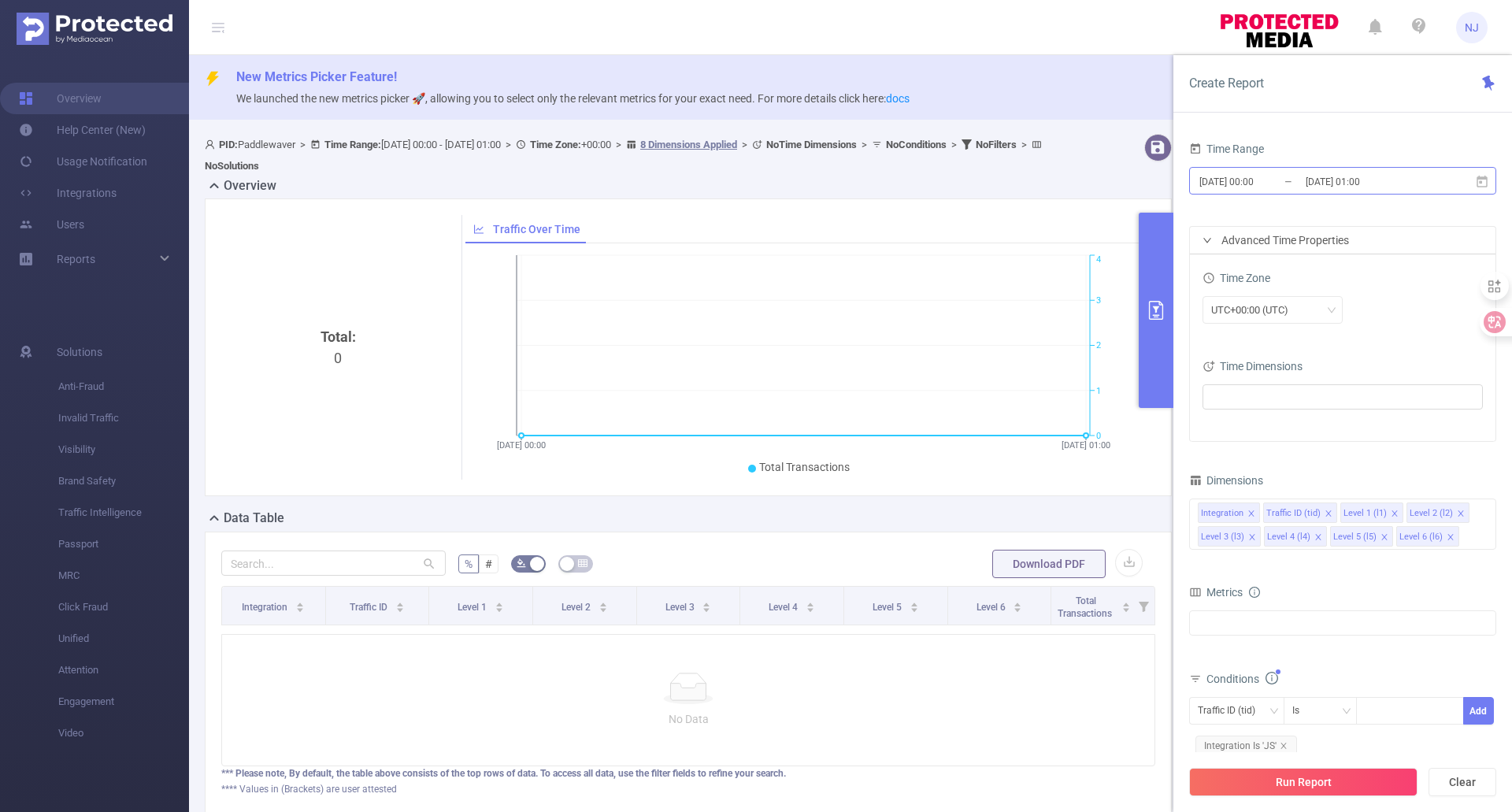
click at [1256, 179] on input "[DATE] 00:00" at bounding box center [1261, 181] width 128 height 21
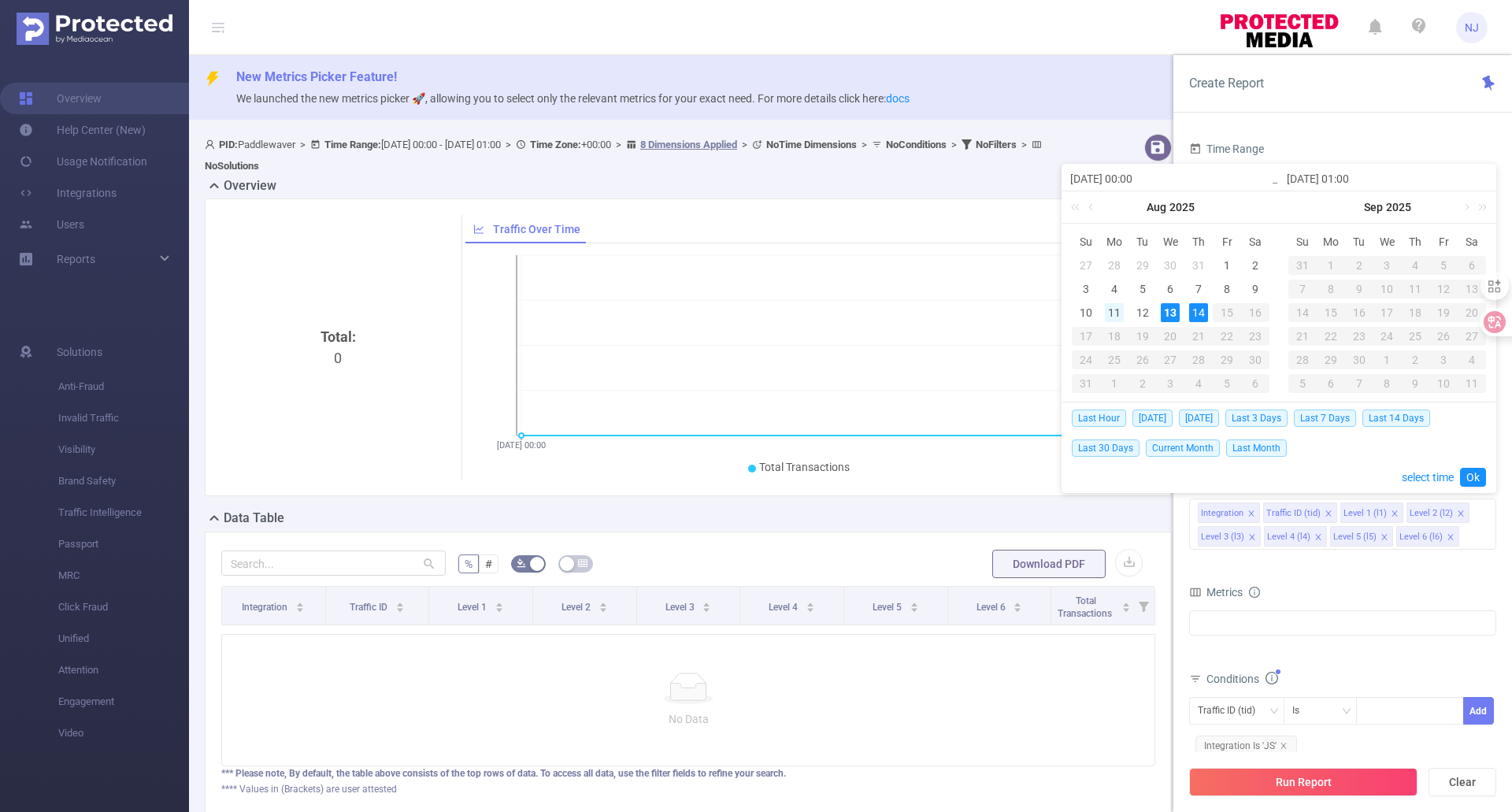
click at [1117, 313] on div "11" at bounding box center [1114, 312] width 19 height 19
click at [1203, 310] on div "14" at bounding box center [1198, 312] width 19 height 19
type input "[DATE] 00:00"
click at [1472, 473] on link "Ok" at bounding box center [1473, 477] width 26 height 19
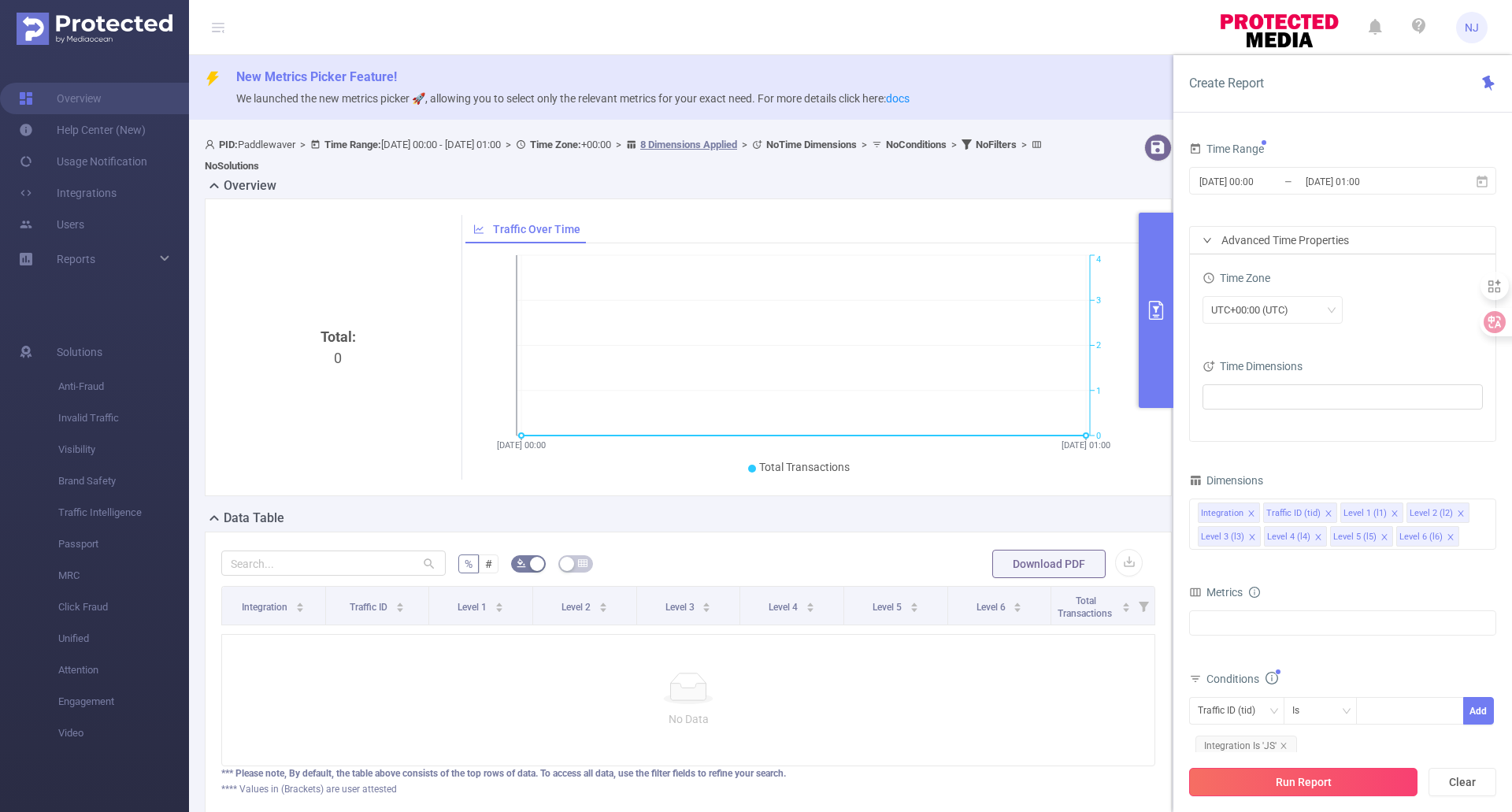
click at [1306, 717] on button "Run Report" at bounding box center [1303, 782] width 228 height 28
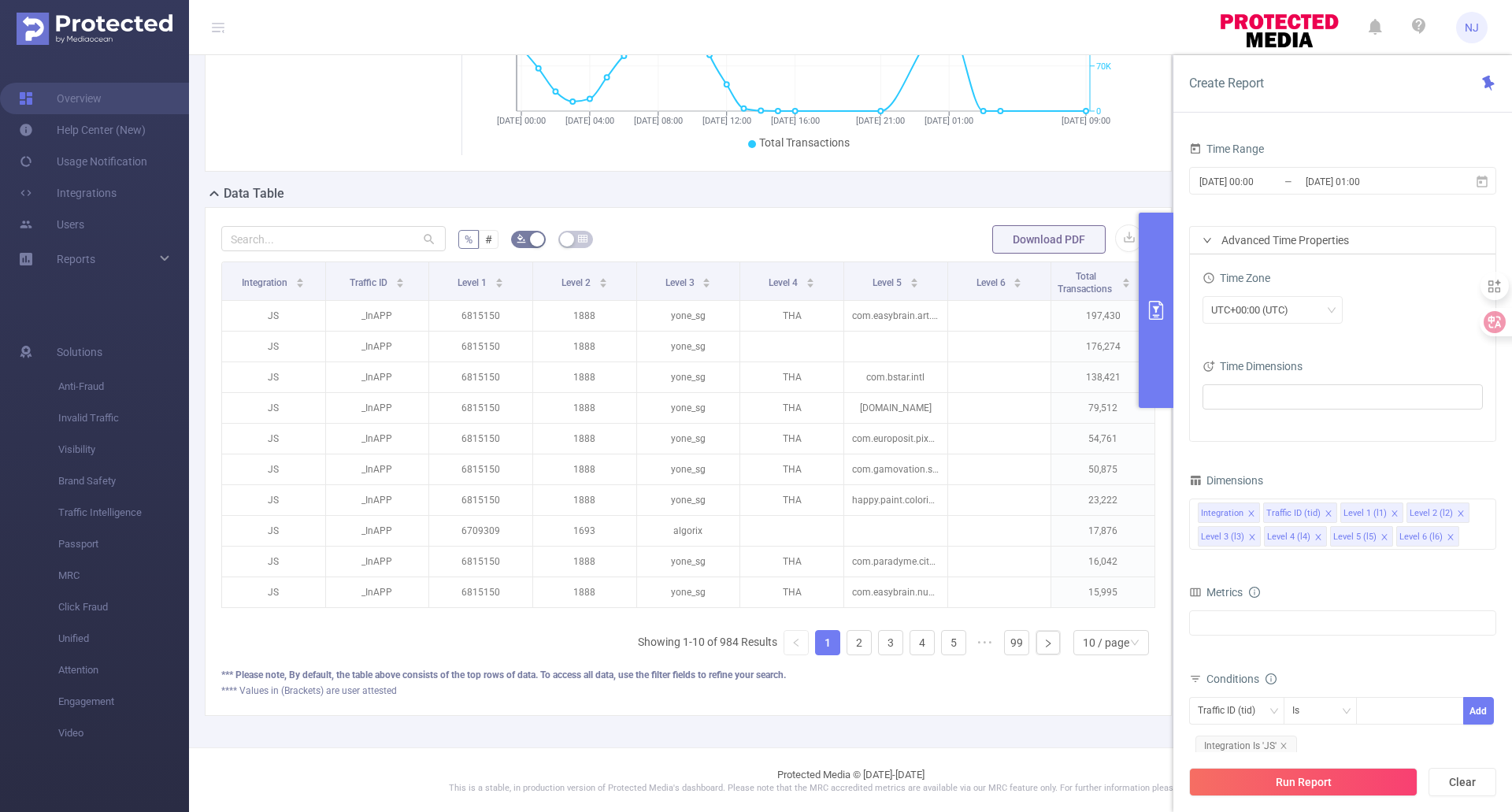
scroll to position [332, 0]
click at [1093, 645] on div "10 / page" at bounding box center [1106, 640] width 47 height 24
click at [1094, 616] on li "50 / page" at bounding box center [1099, 622] width 76 height 26
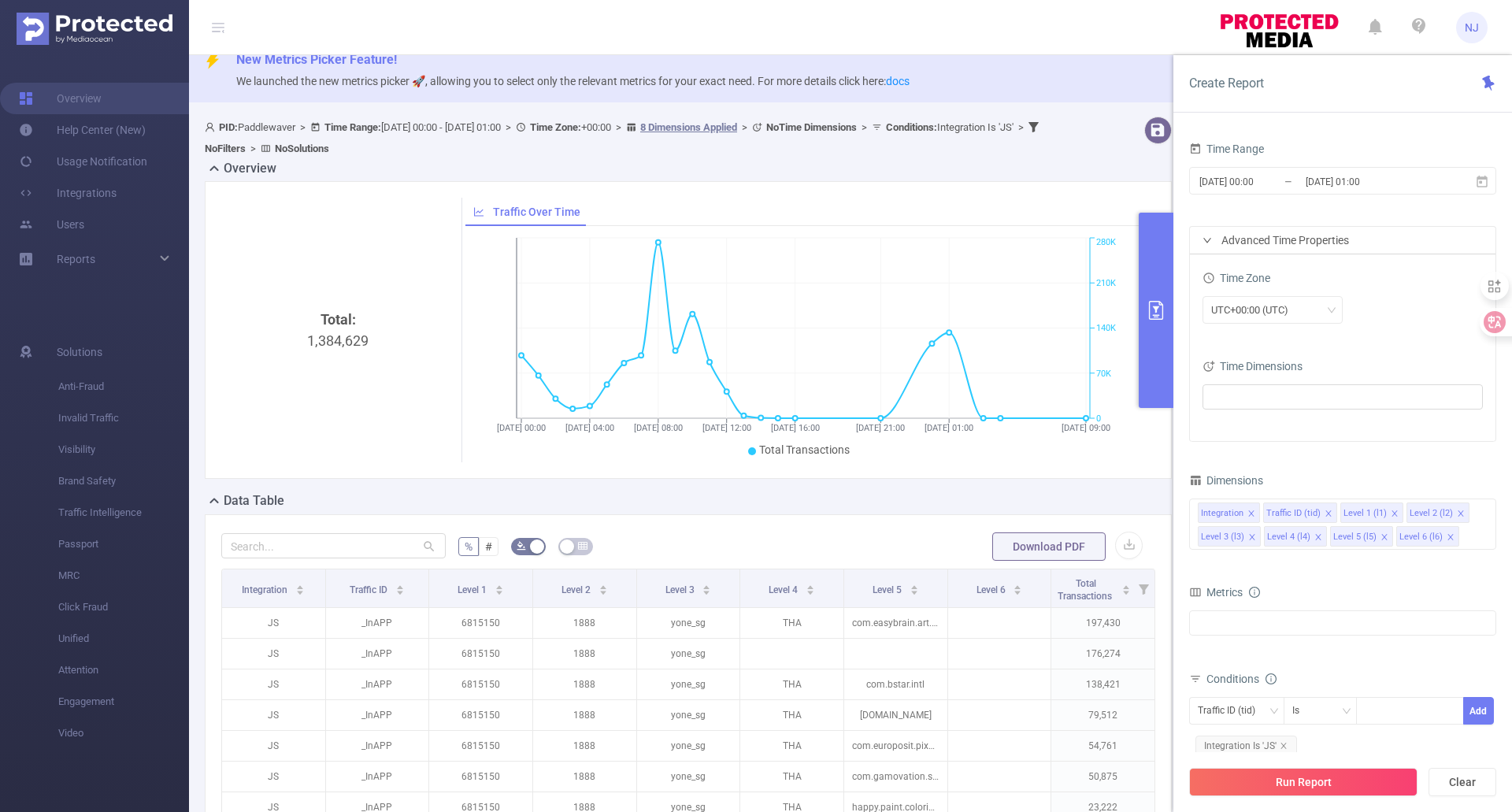
scroll to position [0, 0]
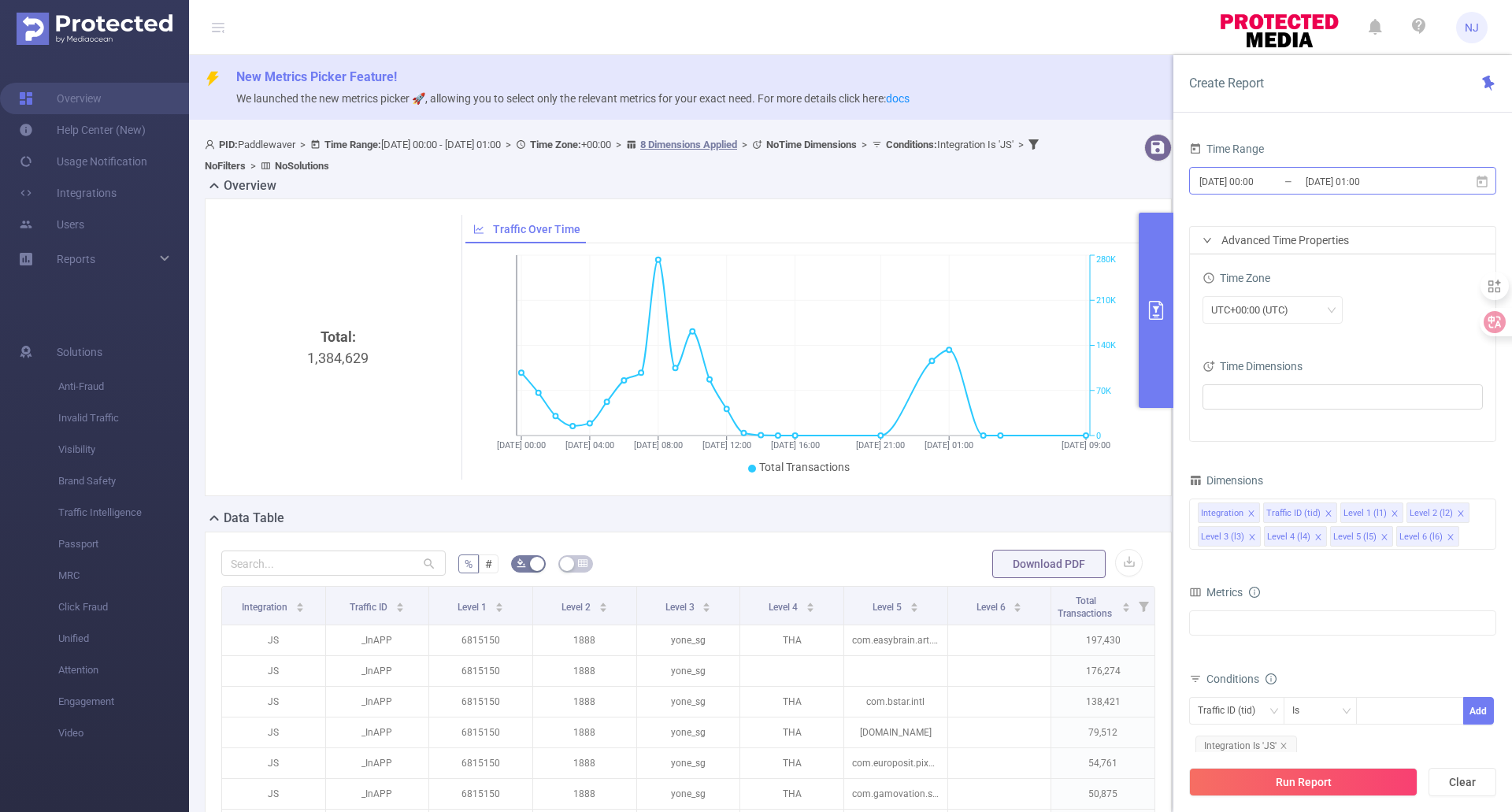
click at [1265, 174] on input "[DATE] 00:00" at bounding box center [1261, 181] width 128 height 21
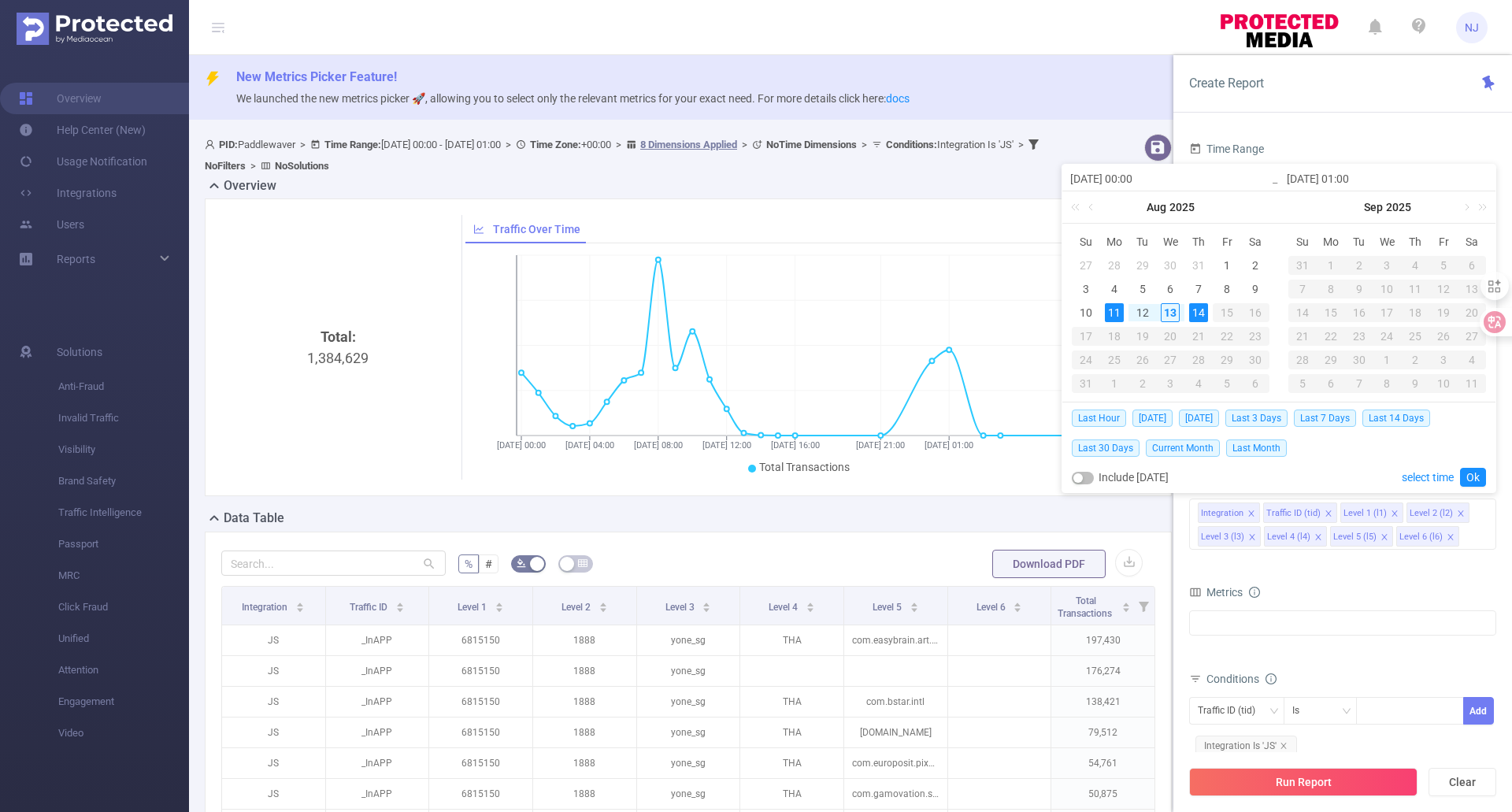
click at [1171, 311] on div "13" at bounding box center [1170, 312] width 19 height 19
click at [1195, 311] on div "14" at bounding box center [1198, 312] width 19 height 19
type input "[DATE] 00:00"
click at [1467, 479] on link "Ok" at bounding box center [1473, 477] width 26 height 19
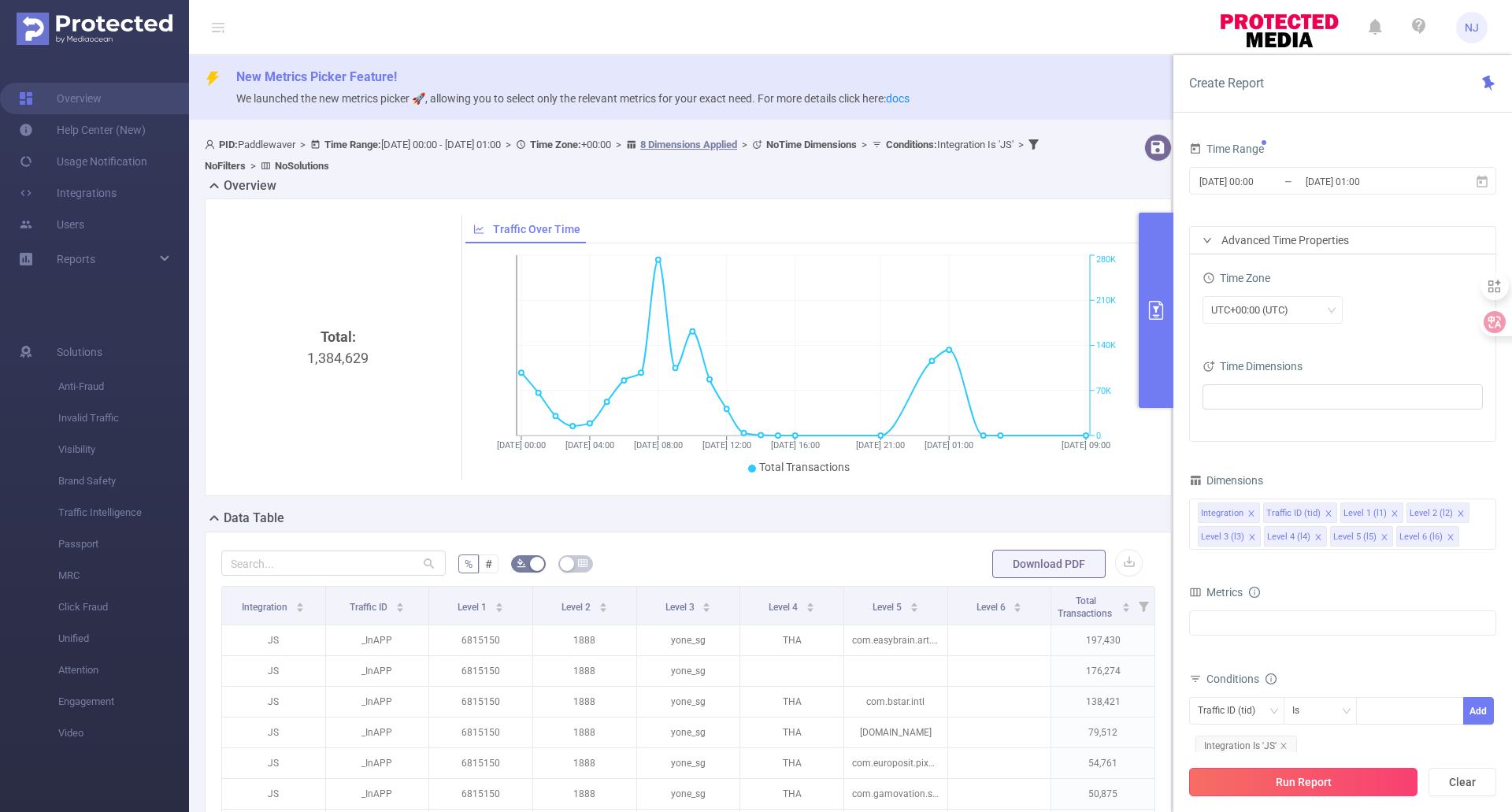
click at [1297, 717] on button "Run Report" at bounding box center [1303, 782] width 228 height 28
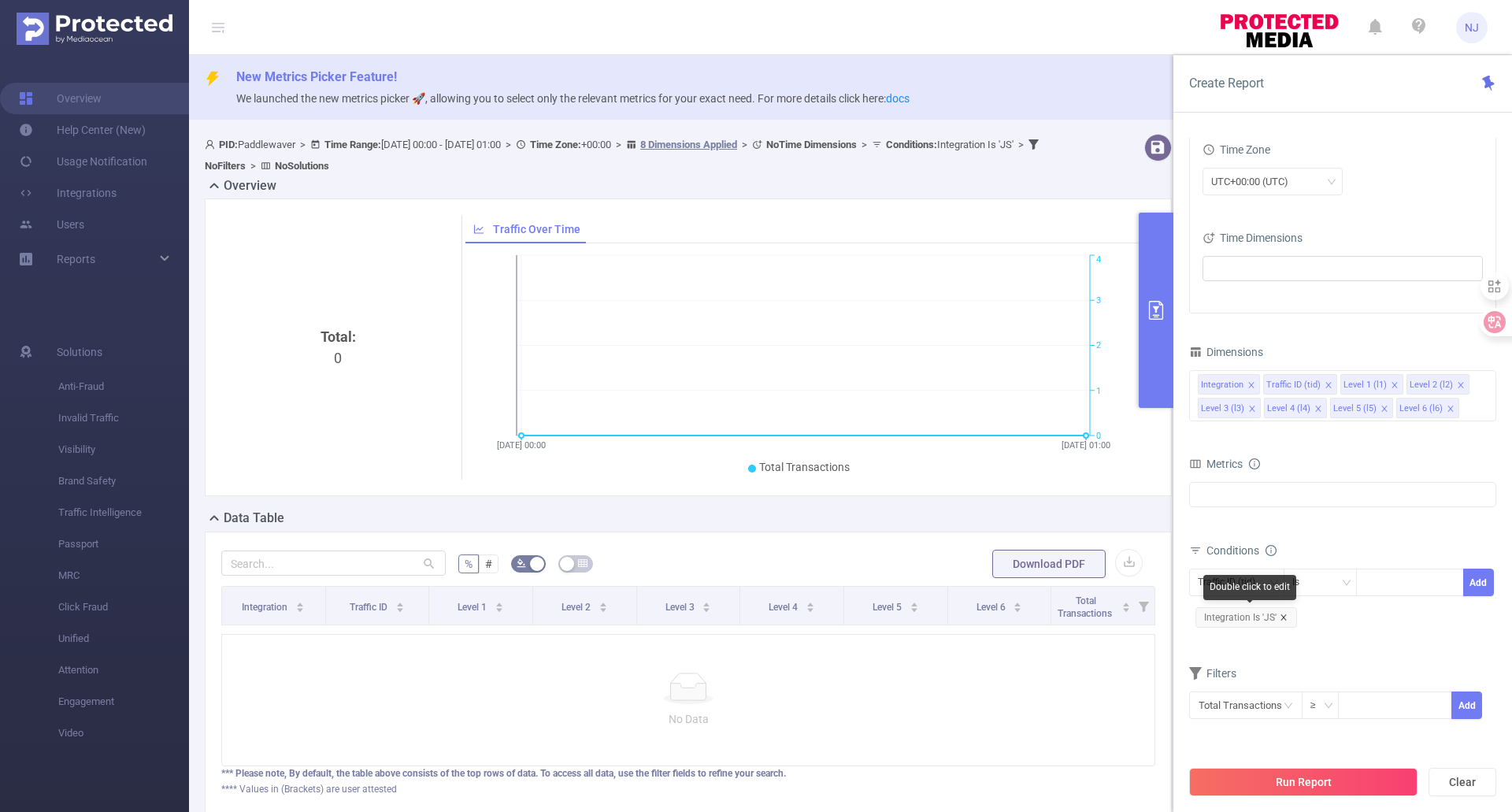
click at [1285, 615] on icon "icon: close" at bounding box center [1283, 617] width 8 height 8
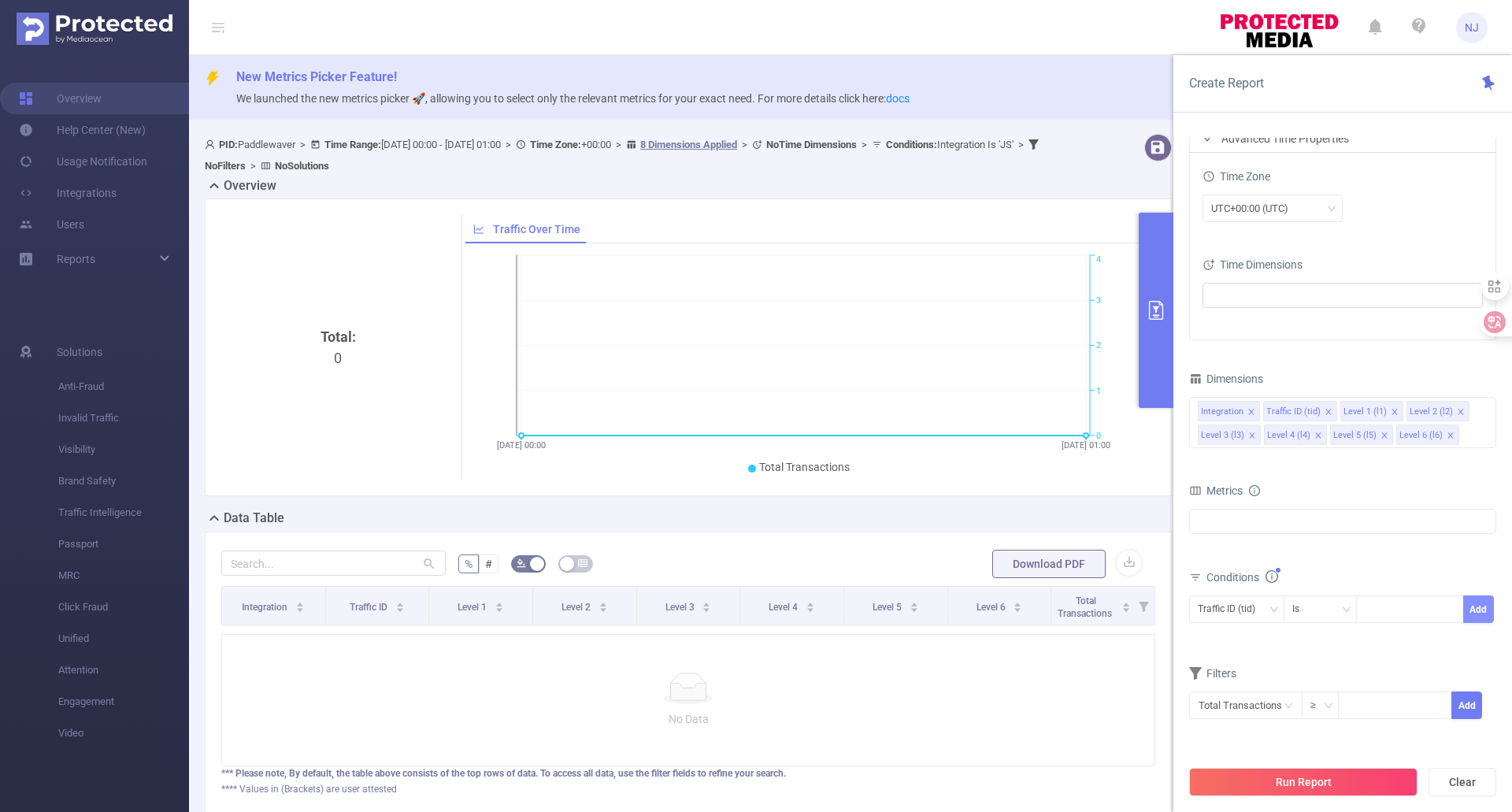
click at [1480, 609] on button "Add" at bounding box center [1478, 609] width 31 height 27
click at [1283, 642] on icon "icon: close" at bounding box center [1282, 644] width 5 height 5
click at [1334, 717] on button "Run Report" at bounding box center [1303, 782] width 228 height 28
click at [1337, 717] on button "Run Report" at bounding box center [1303, 782] width 228 height 28
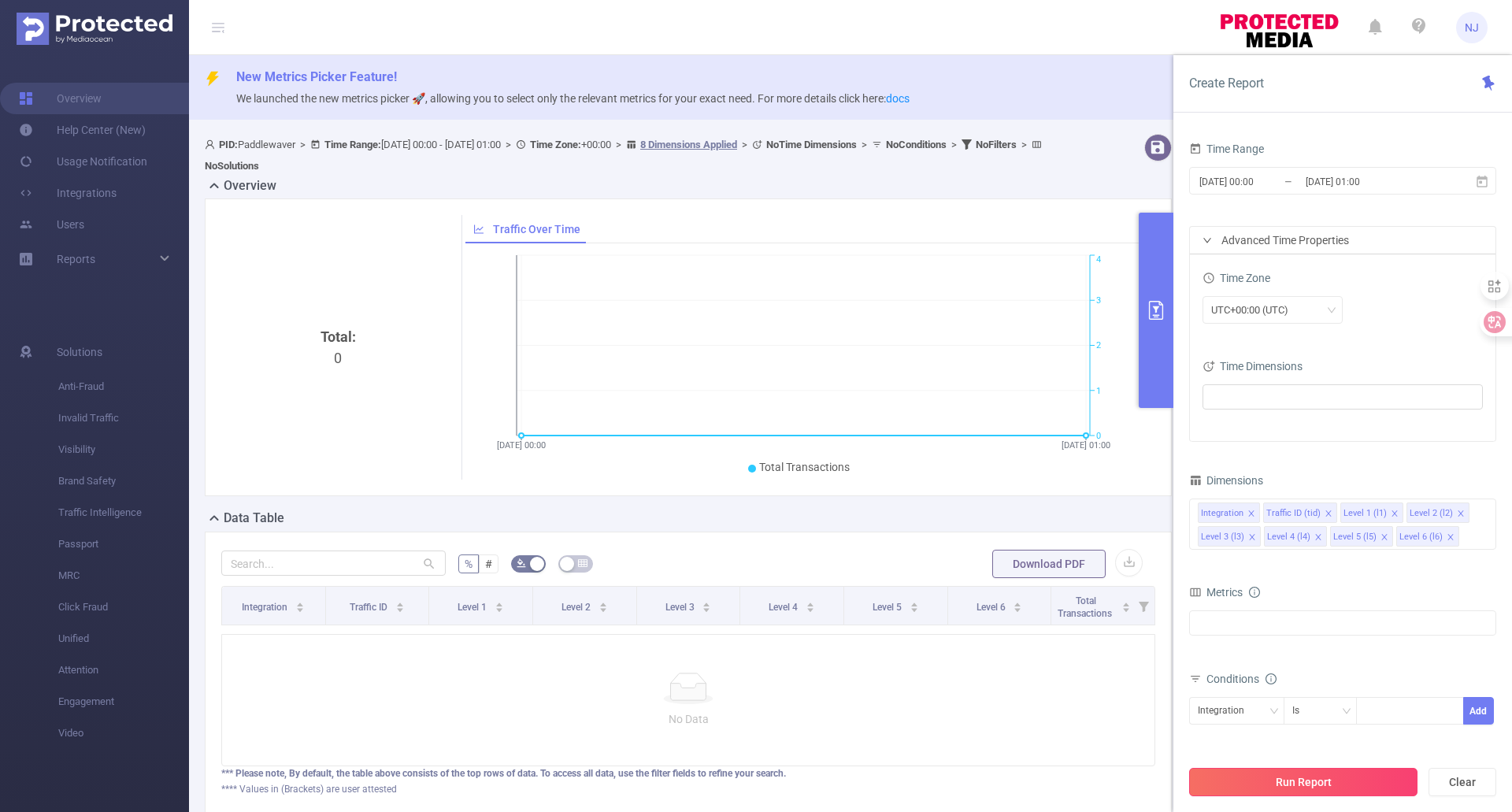
click at [1339, 717] on button "Run Report" at bounding box center [1303, 782] width 228 height 28
click at [1301, 717] on button "Run Report" at bounding box center [1303, 782] width 228 height 28
click at [1331, 705] on div "Is" at bounding box center [1320, 711] width 57 height 26
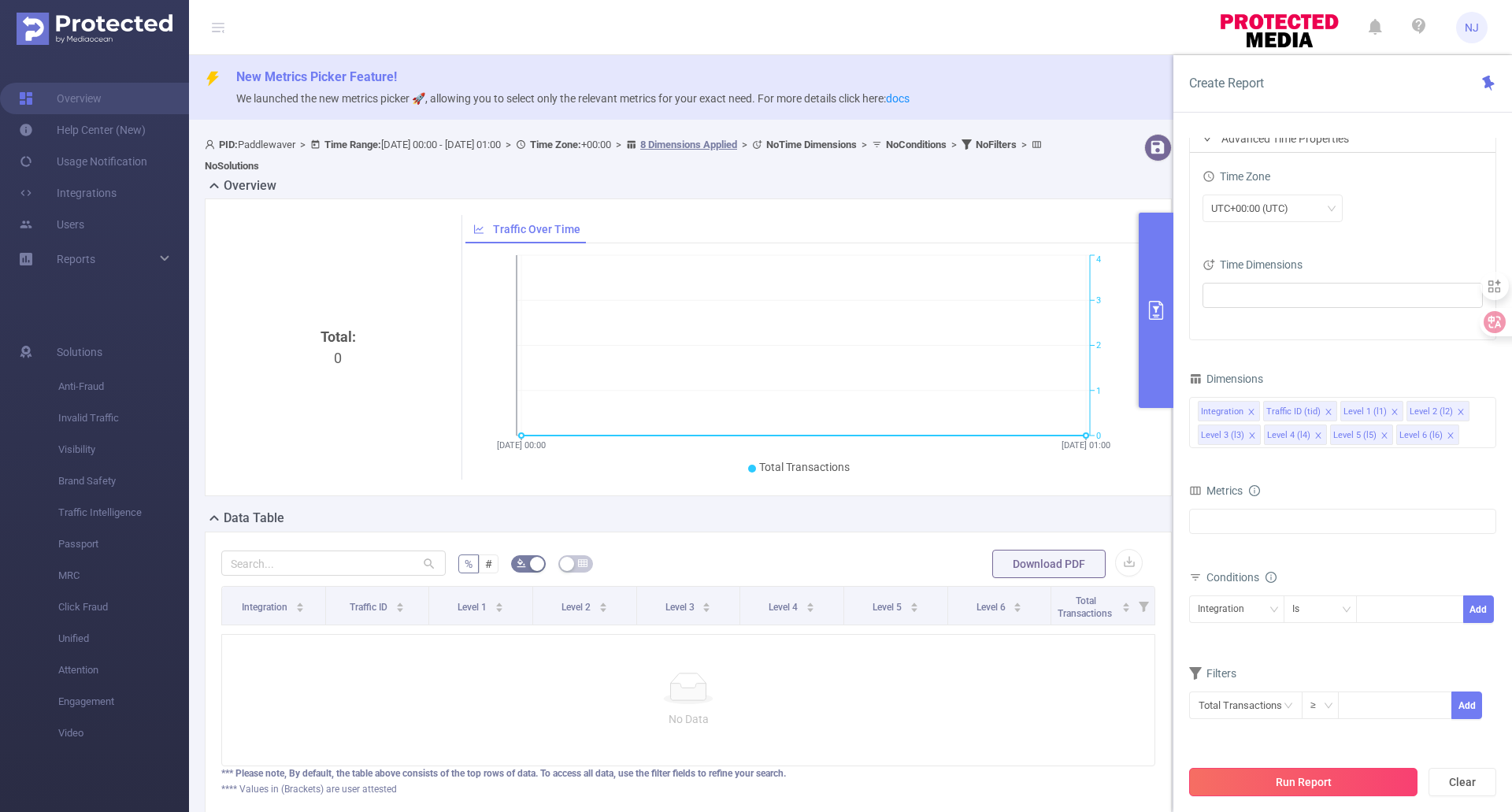
click at [1318, 717] on button "Run Report" at bounding box center [1303, 782] width 228 height 28
click at [293, 717] on div "No Data" at bounding box center [688, 700] width 934 height 132
click at [1293, 717] on button "Run Report" at bounding box center [1303, 782] width 228 height 28
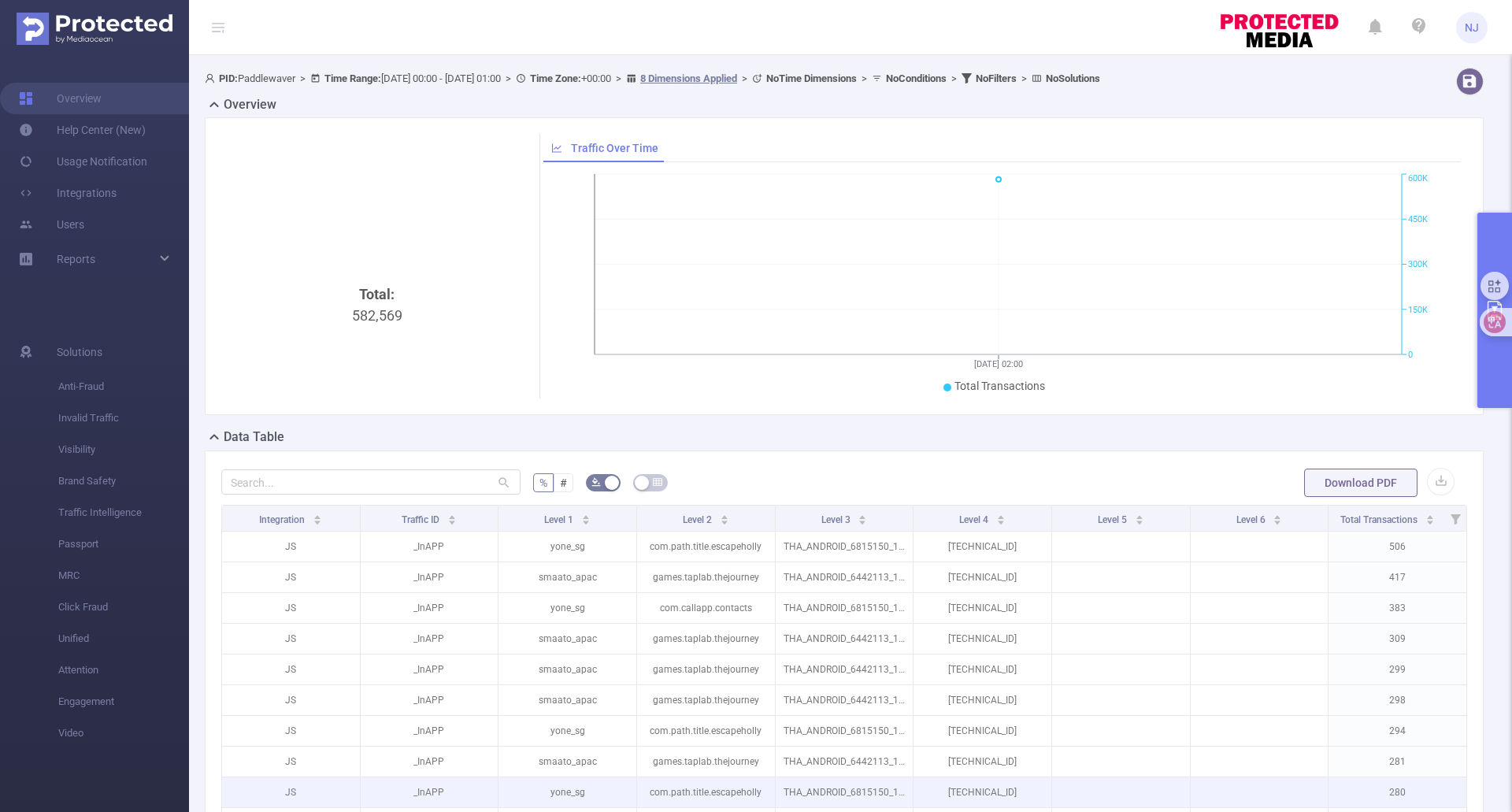
scroll to position [306, 0]
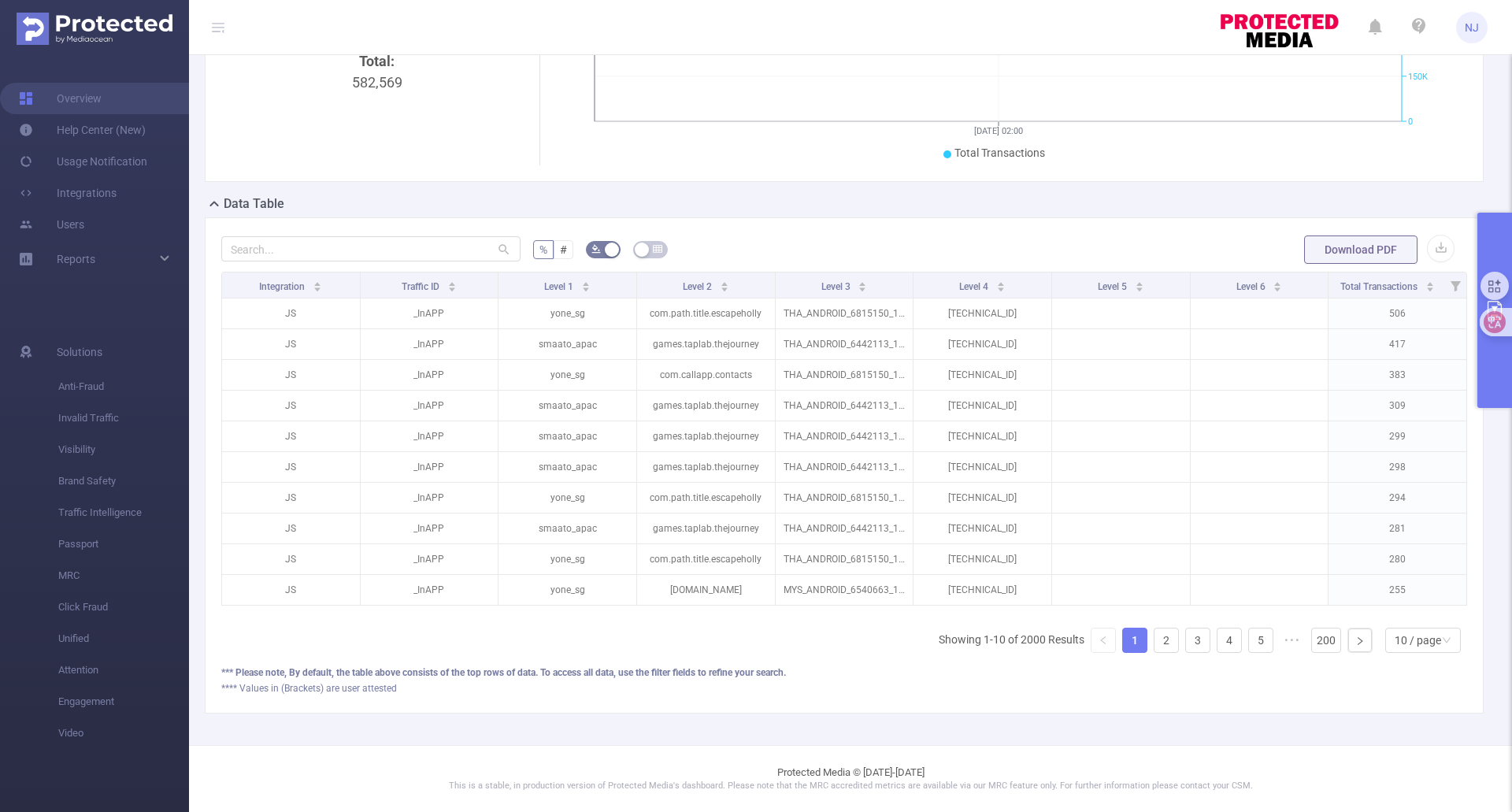
drag, startPoint x: 439, startPoint y: 771, endPoint x: 577, endPoint y: 741, distance: 141.2
click at [439, 717] on footer "Protected Media © [DATE]-[DATE] This is a stable, in production version of Prot…" at bounding box center [850, 778] width 1323 height 67
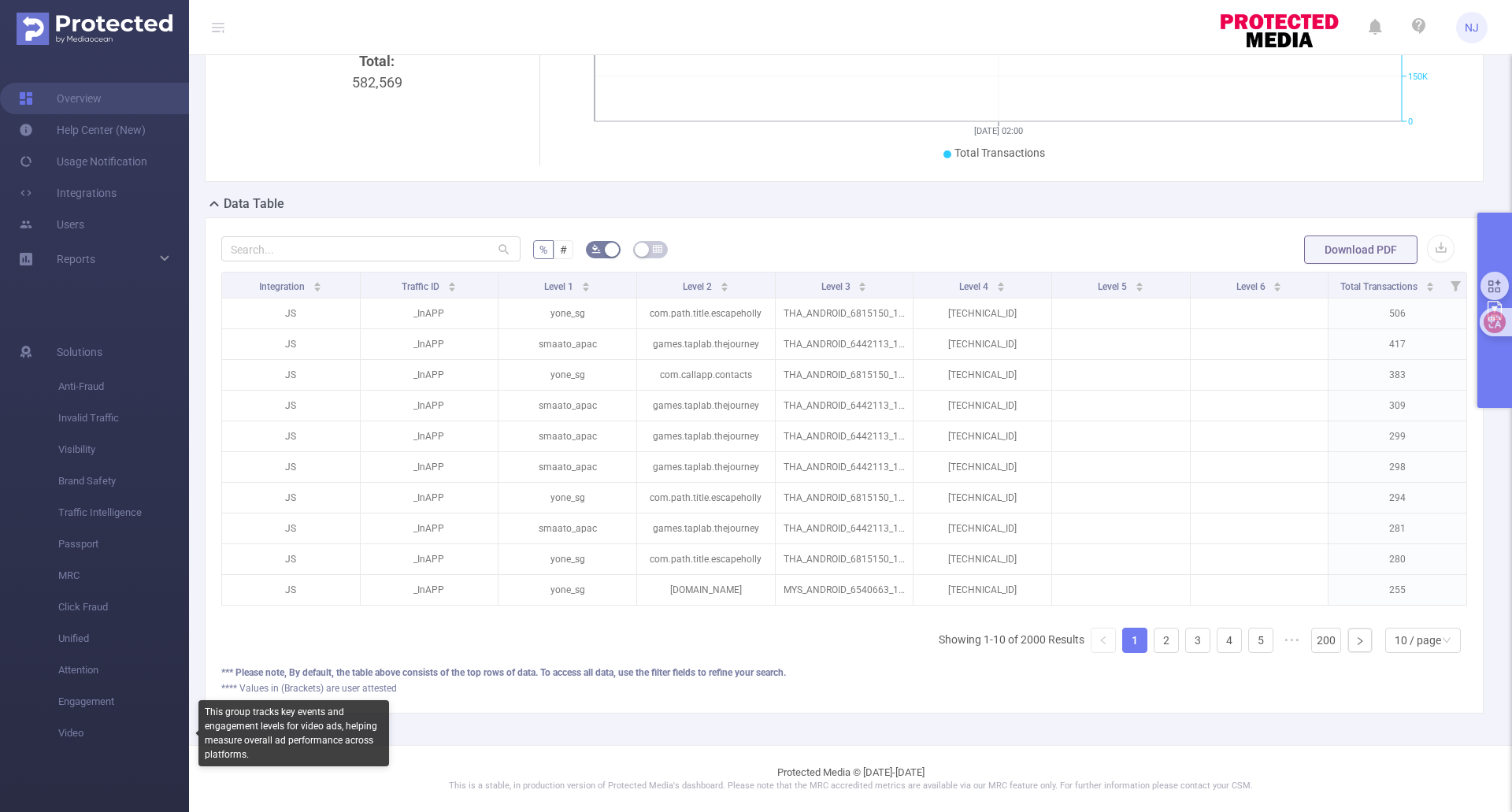
drag, startPoint x: 150, startPoint y: 759, endPoint x: 186, endPoint y: 758, distance: 36.0
click at [150, 717] on ul "Solutions Anti-Fraud Invalid Traffic Visibility Brand Safety Traffic Intelligen…" at bounding box center [94, 542] width 189 height 471
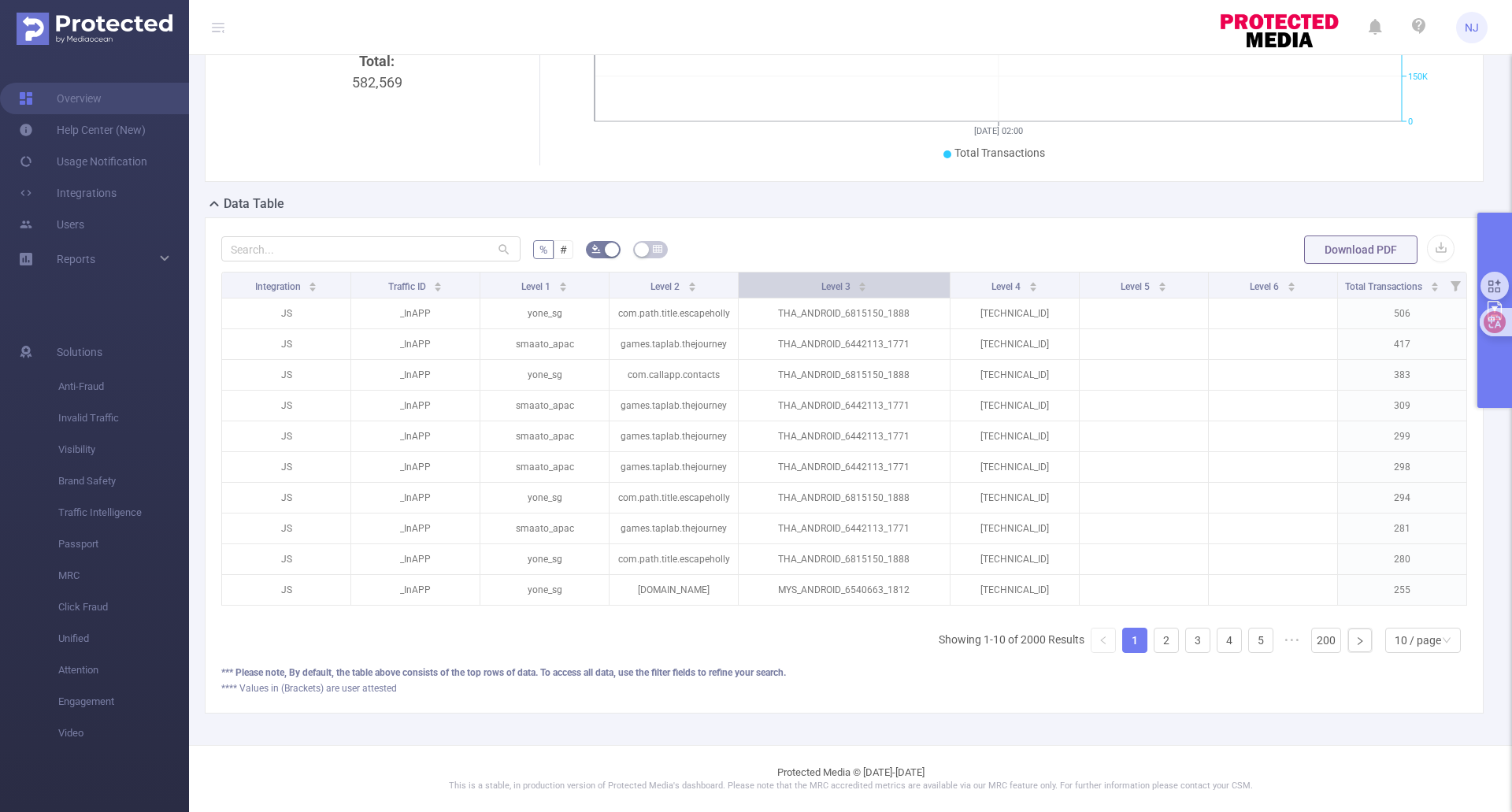
drag, startPoint x: 905, startPoint y: 273, endPoint x: 925, endPoint y: 270, distance: 20.2
click at [925, 272] on th "Level 3" at bounding box center [845, 285] width 212 height 26
click at [1324, 639] on link "200" at bounding box center [1326, 640] width 28 height 24
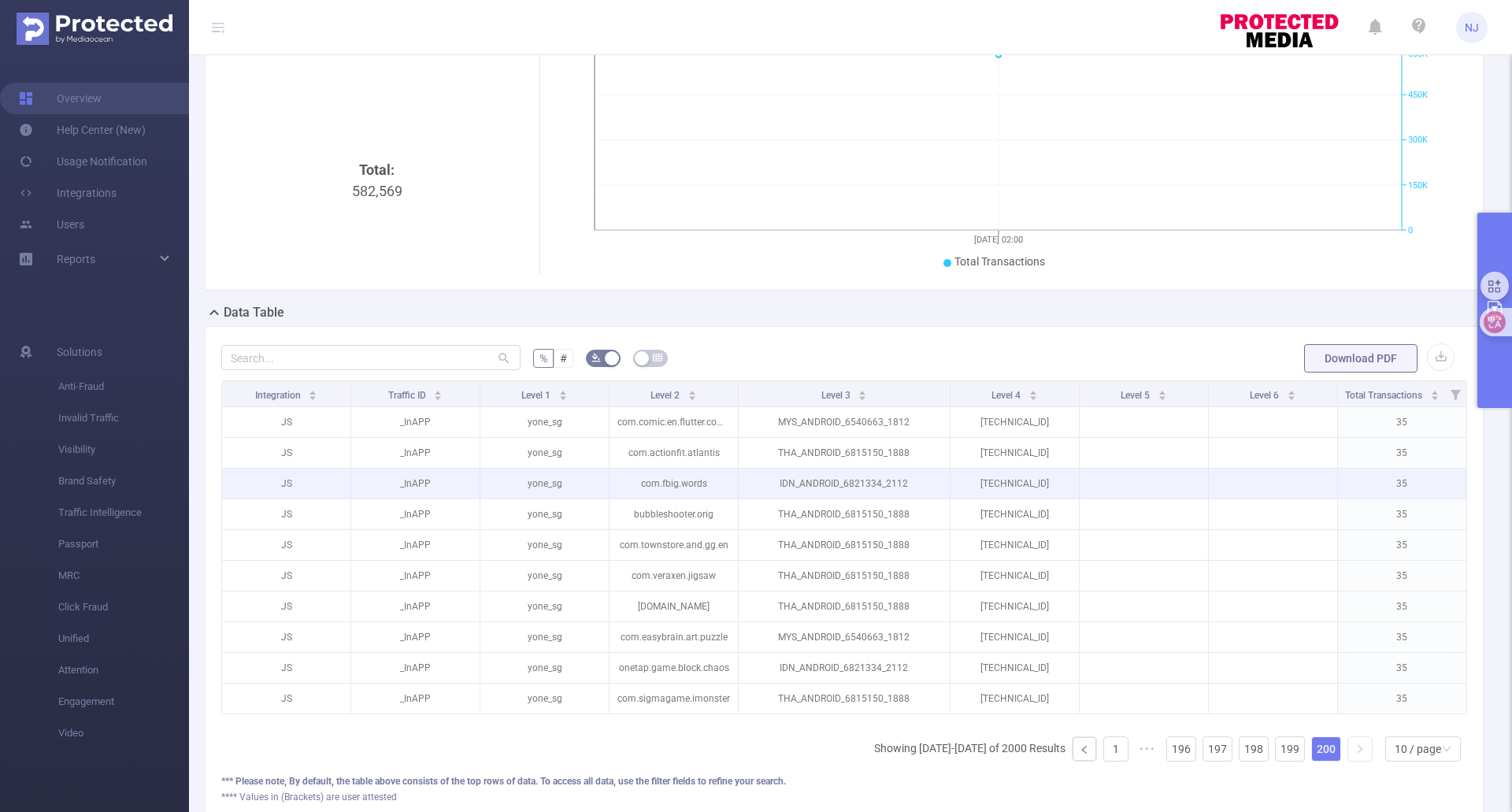
scroll to position [0, 0]
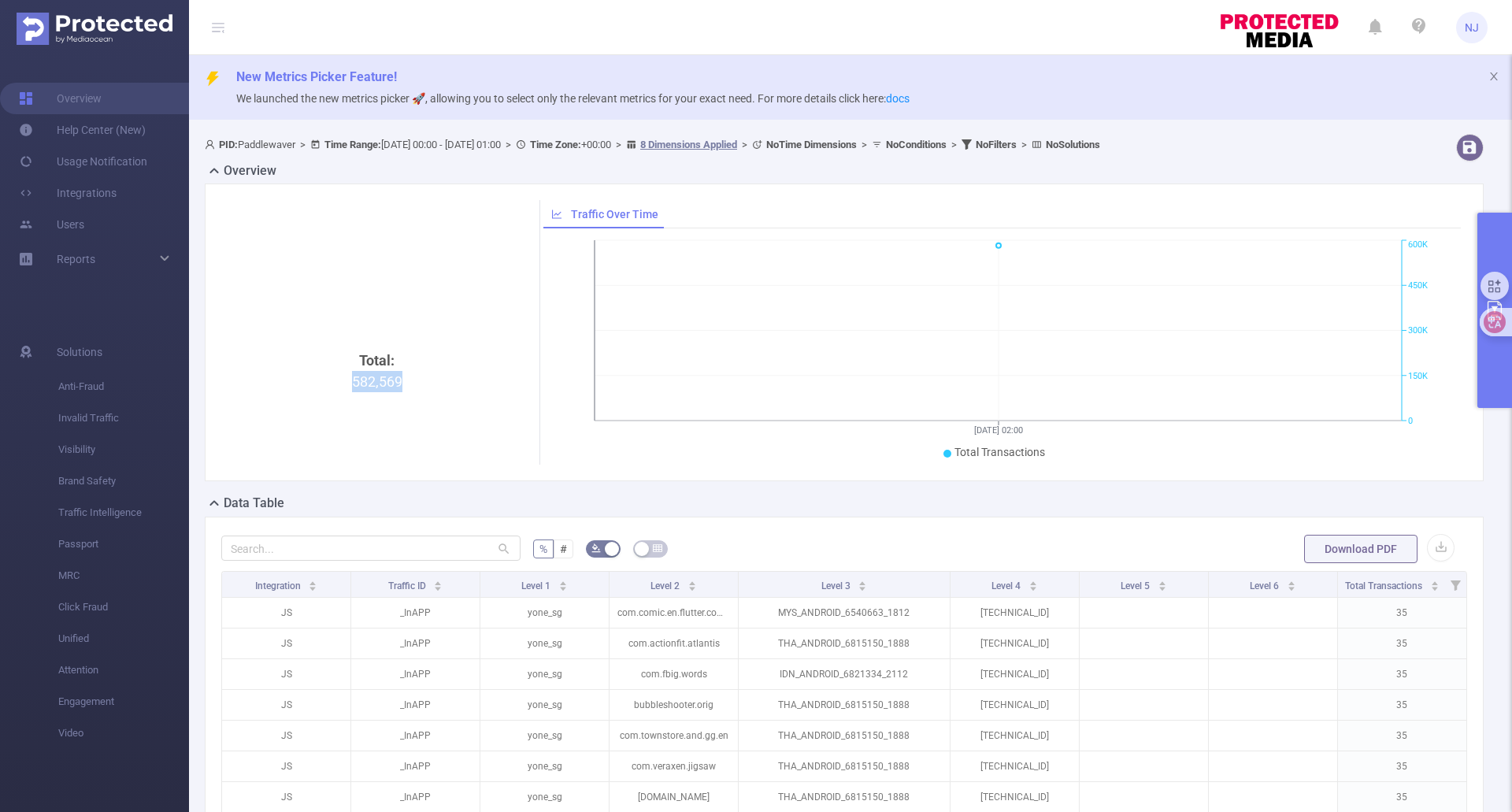
drag, startPoint x: 348, startPoint y: 379, endPoint x: 402, endPoint y: 376, distance: 54.1
click at [402, 376] on div "Total: 582,569" at bounding box center [377, 482] width 299 height 265
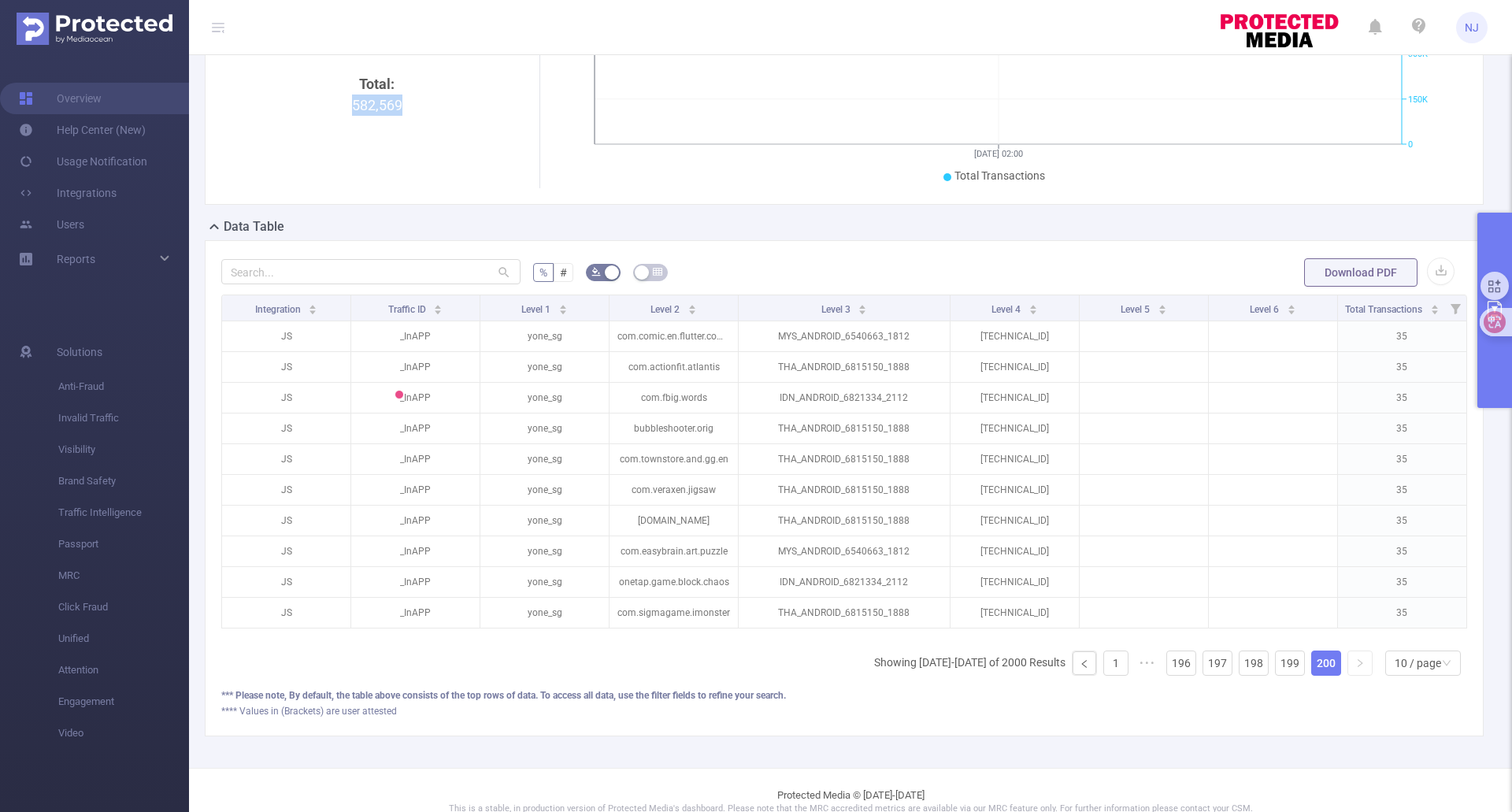
scroll to position [306, 0]
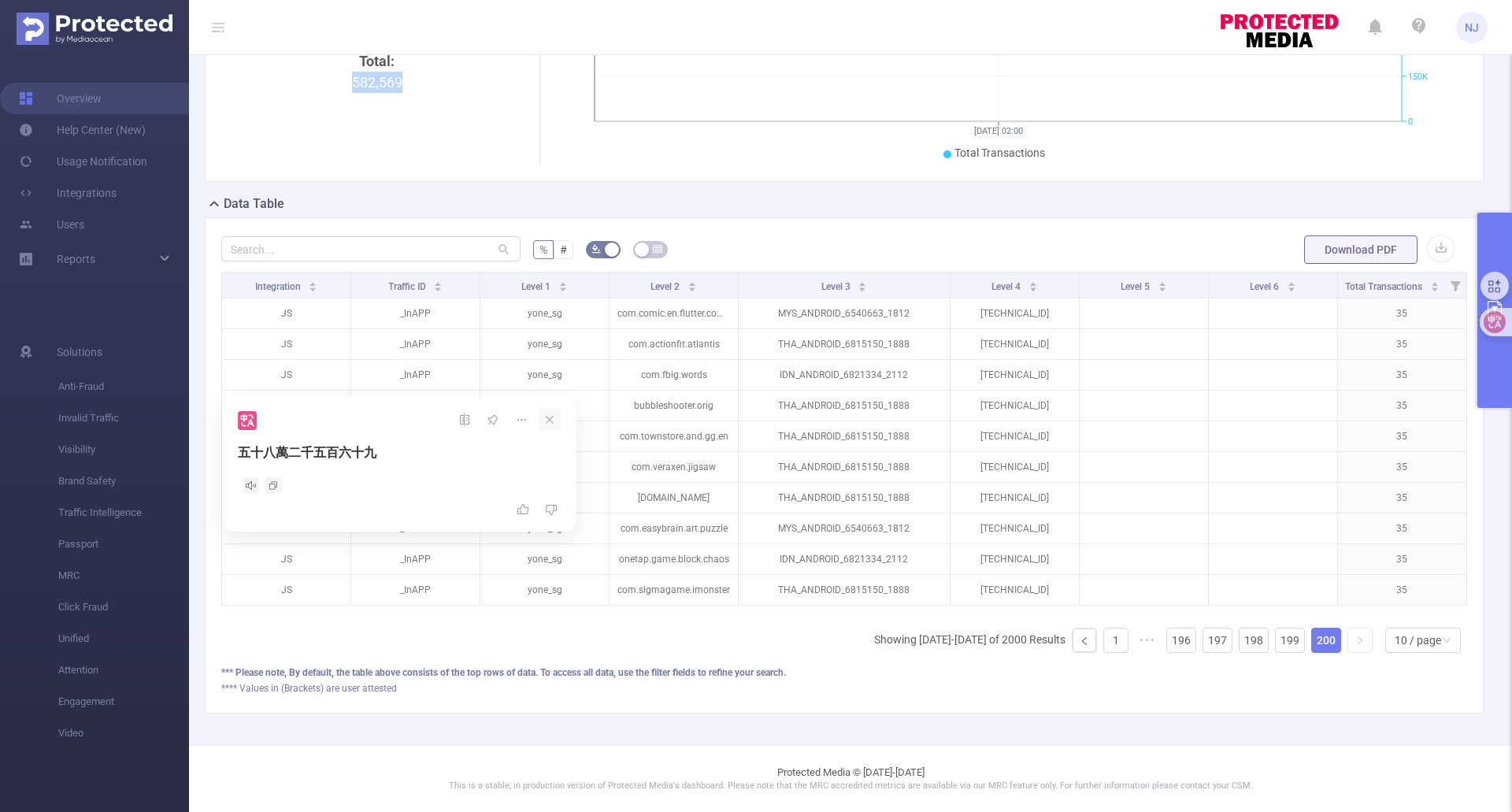
click at [552, 420] on icon at bounding box center [550, 420] width 22 height 22
click at [389, 717] on div "PID: Paddlewaver > Time Range: [DATE] 00:00 - [DATE] 01:00 > Time Zone: +00:00 …" at bounding box center [850, 287] width 1323 height 917
